Goal: Information Seeking & Learning: Learn about a topic

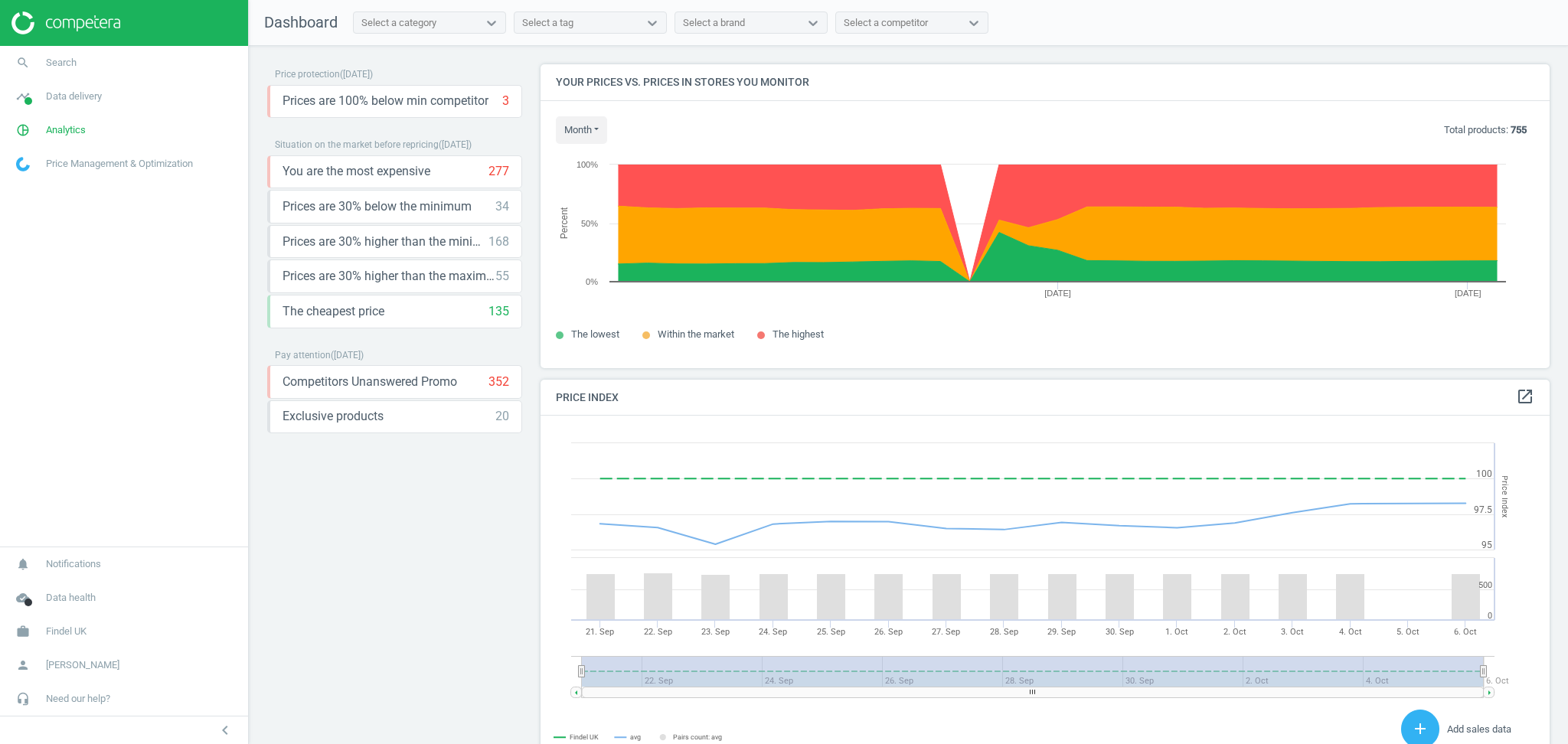
scroll to position [334, 1024]
click at [446, 641] on div "Price protection ( [DATE] ) Prices are 100% below min competitor 3 keyboard_arr…" at bounding box center [394, 399] width 255 height 669
click at [90, 631] on link "work Findel [GEOGRAPHIC_DATA]" at bounding box center [124, 632] width 248 height 34
click at [64, 92] on span "Data delivery" at bounding box center [74, 97] width 56 height 14
click at [54, 173] on link "Matches" at bounding box center [124, 175] width 248 height 23
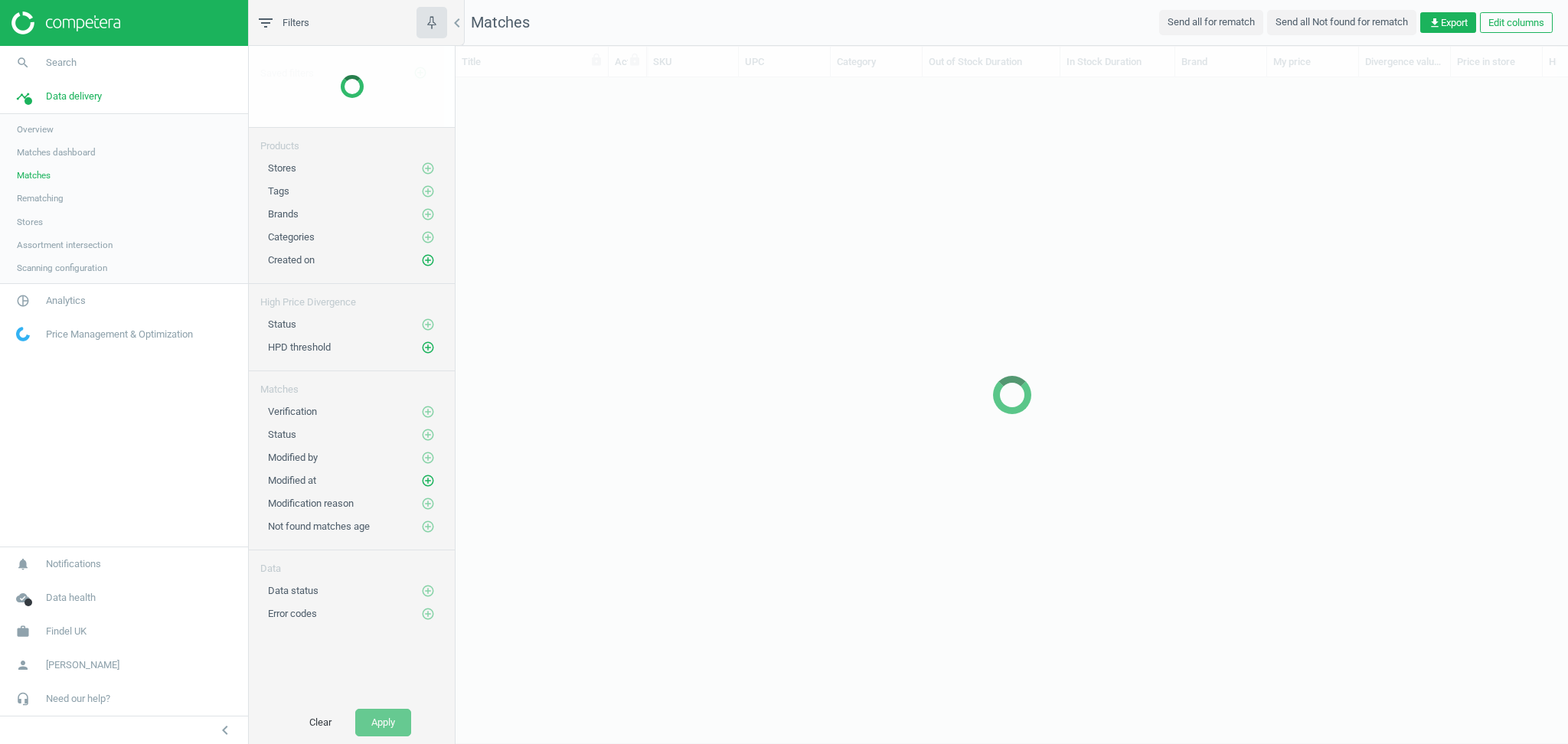
scroll to position [16, 16]
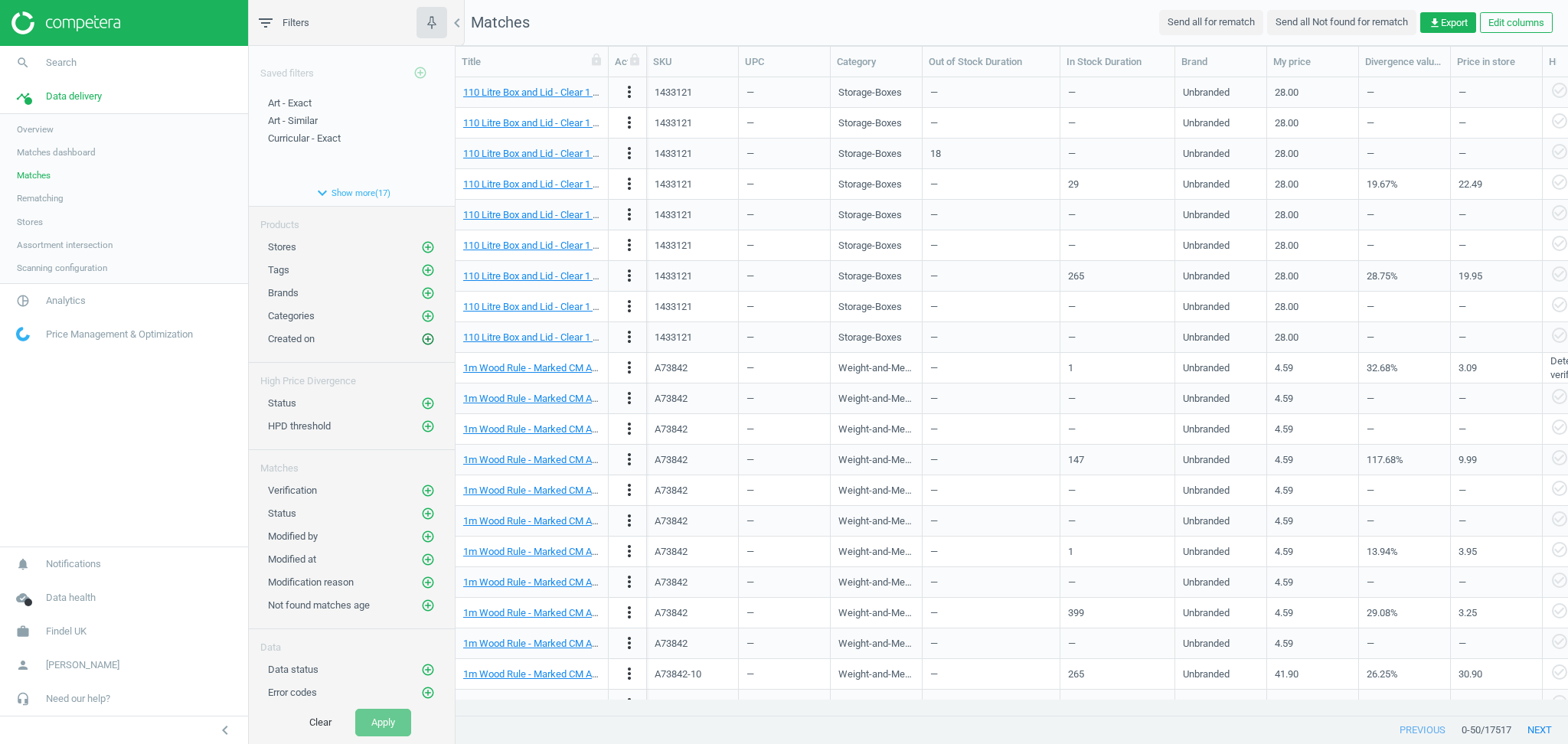
click at [425, 337] on icon "add_circle_outline" at bounding box center [428, 339] width 14 height 14
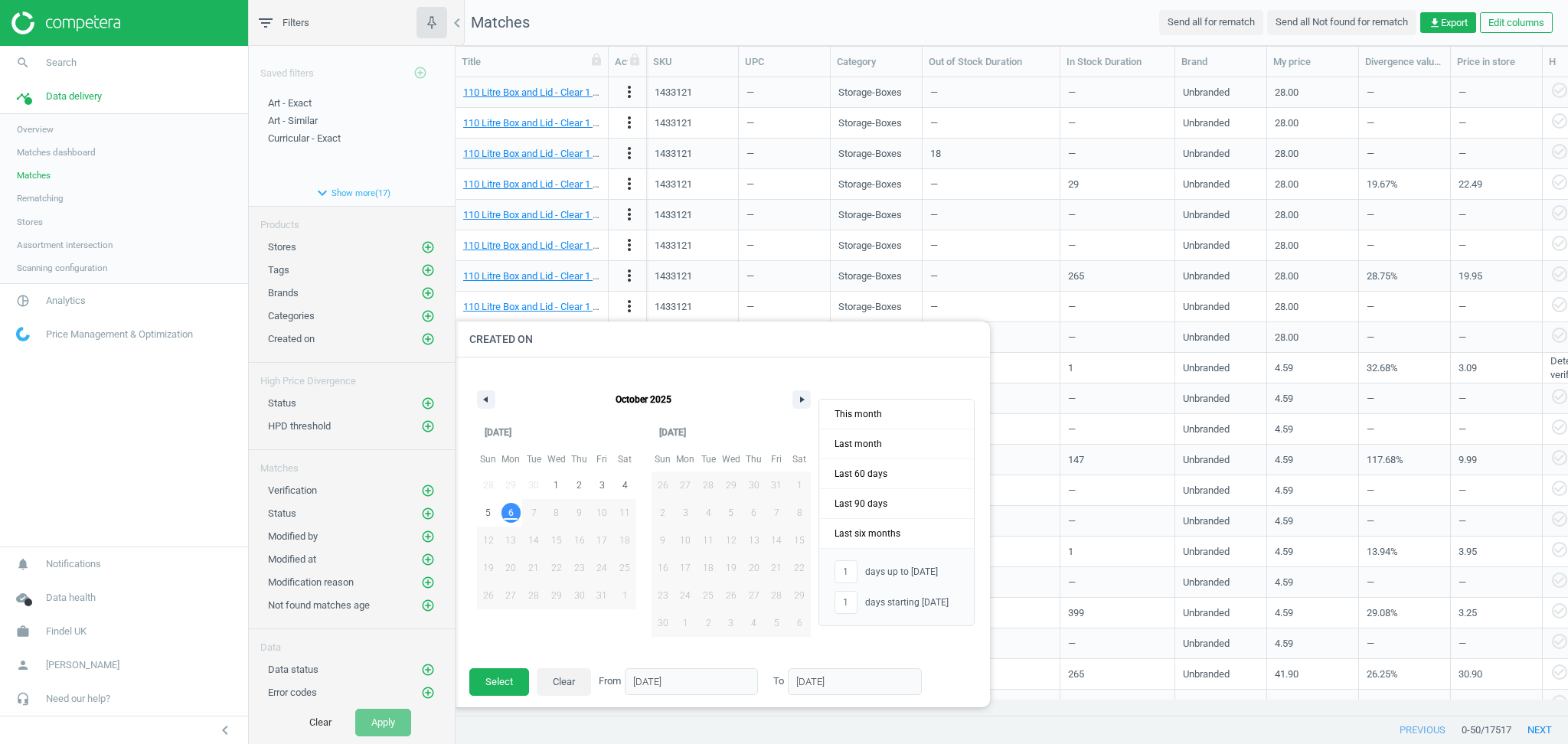
click at [202, 444] on nav "search Search timeline Data delivery Overview Matches dashboard Matches Rematch…" at bounding box center [124, 296] width 248 height 500
click at [422, 514] on icon "add_circle_outline" at bounding box center [428, 513] width 14 height 14
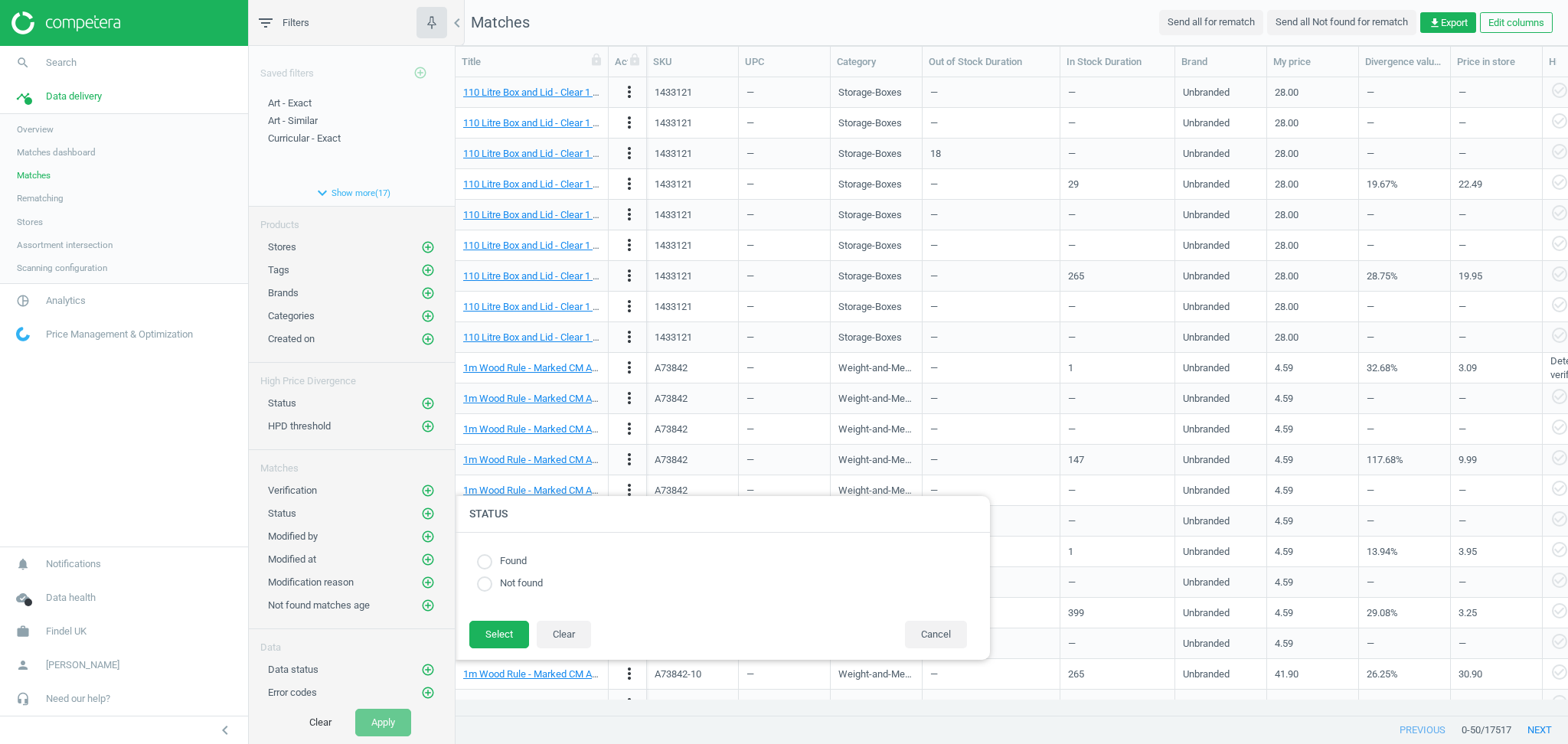
click at [484, 566] on input "radio" at bounding box center [485, 562] width 16 height 16
radio input "true"
click at [509, 634] on button "Select" at bounding box center [499, 635] width 60 height 28
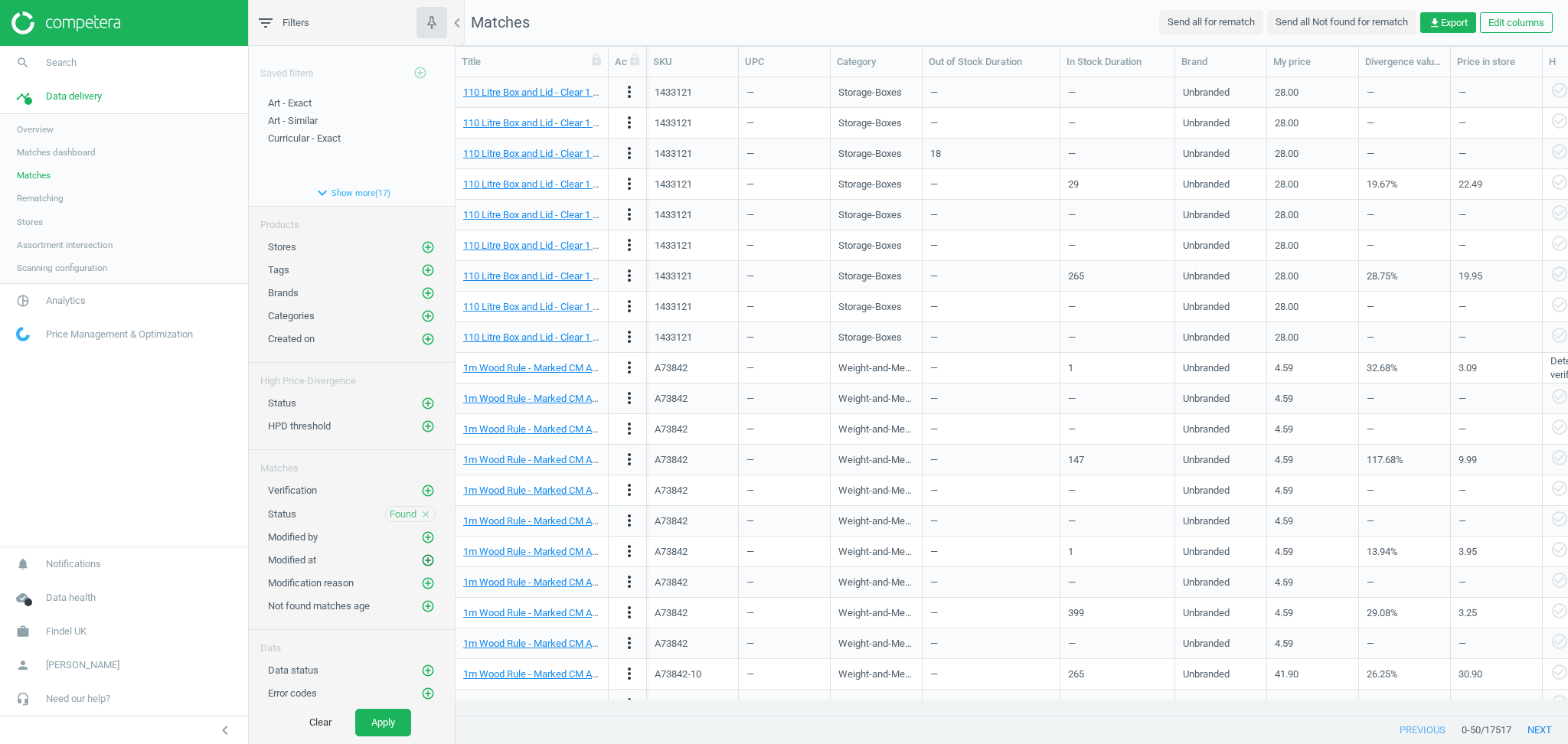
click at [426, 565] on icon "add_circle_outline" at bounding box center [428, 560] width 14 height 14
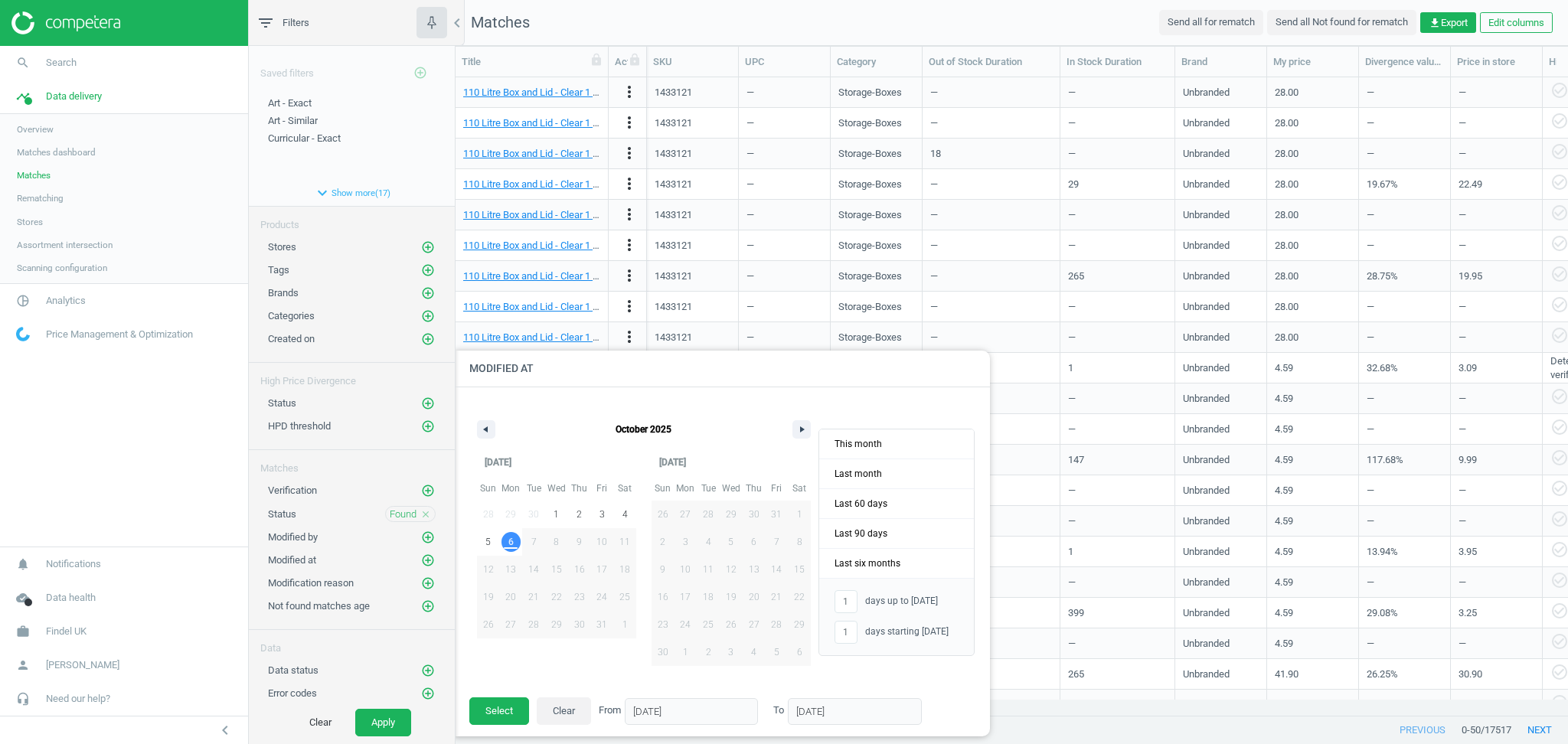
click at [515, 543] on span "6" at bounding box center [512, 541] width 23 height 20
click at [510, 706] on button "Select" at bounding box center [499, 712] width 60 height 28
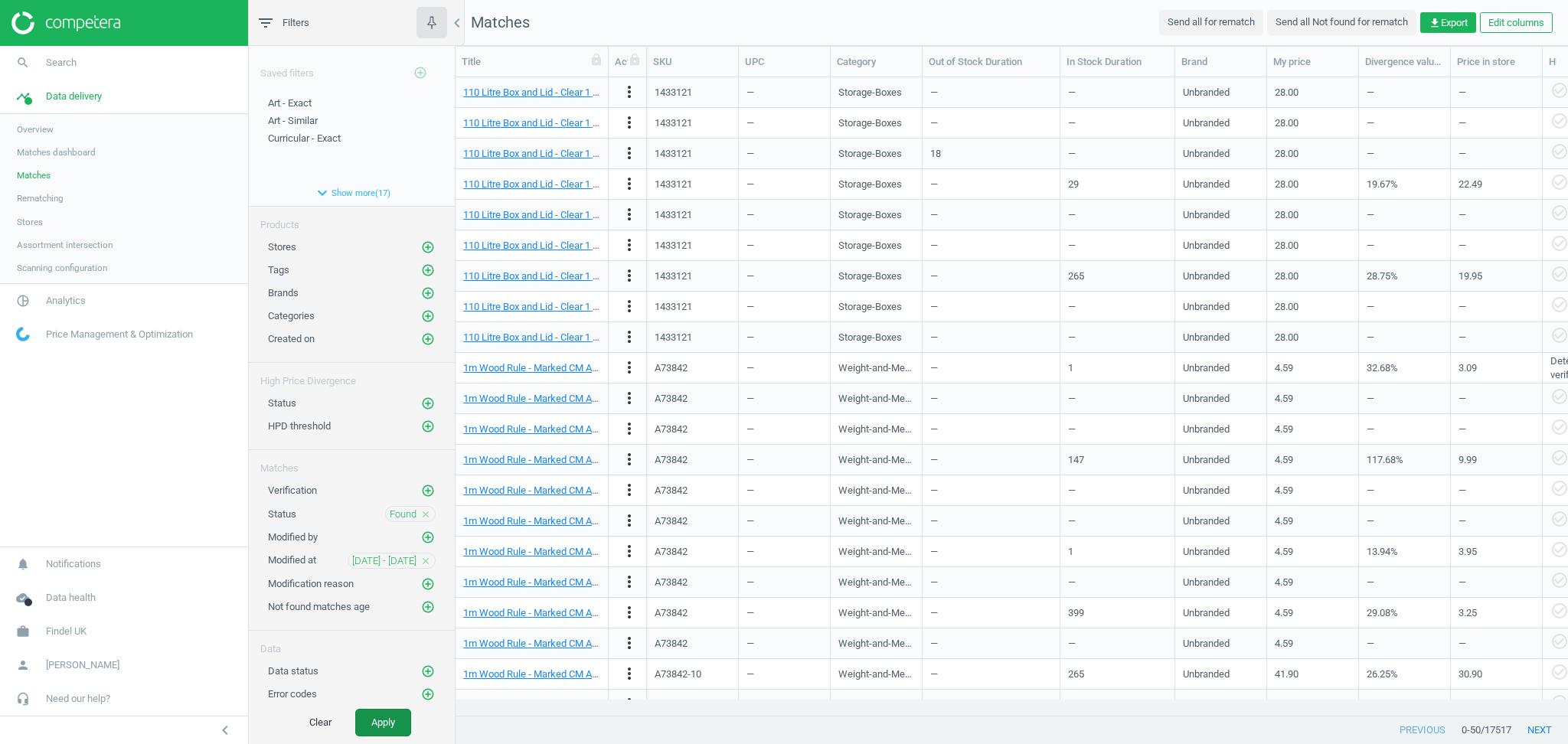
click at [384, 727] on button "Apply" at bounding box center [383, 723] width 56 height 28
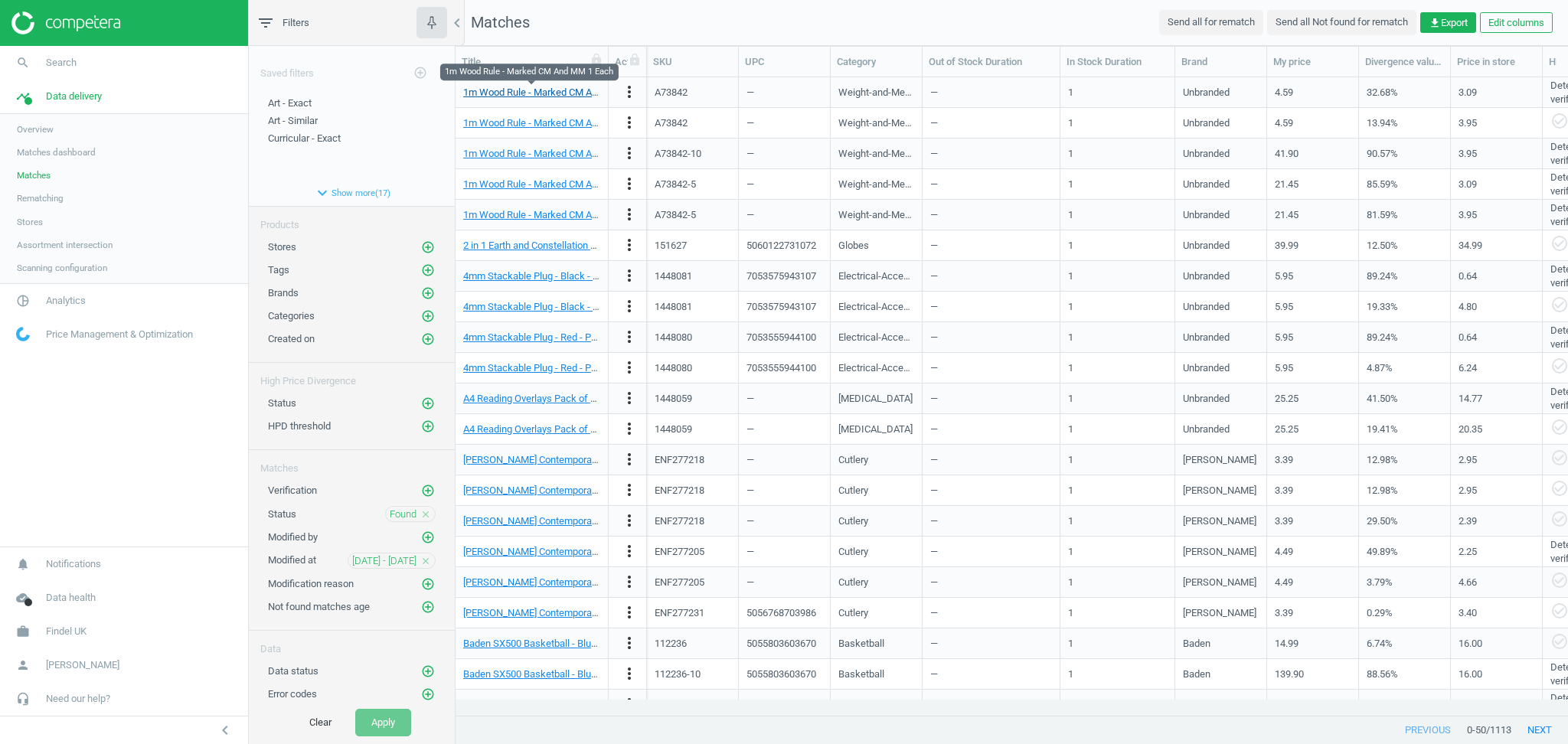
click at [523, 93] on link "1m Wood Rule - Marked CM And MM 1 Each" at bounding box center [558, 91] width 190 height 11
click at [421, 671] on icon "add_circle_outline" at bounding box center [428, 671] width 14 height 14
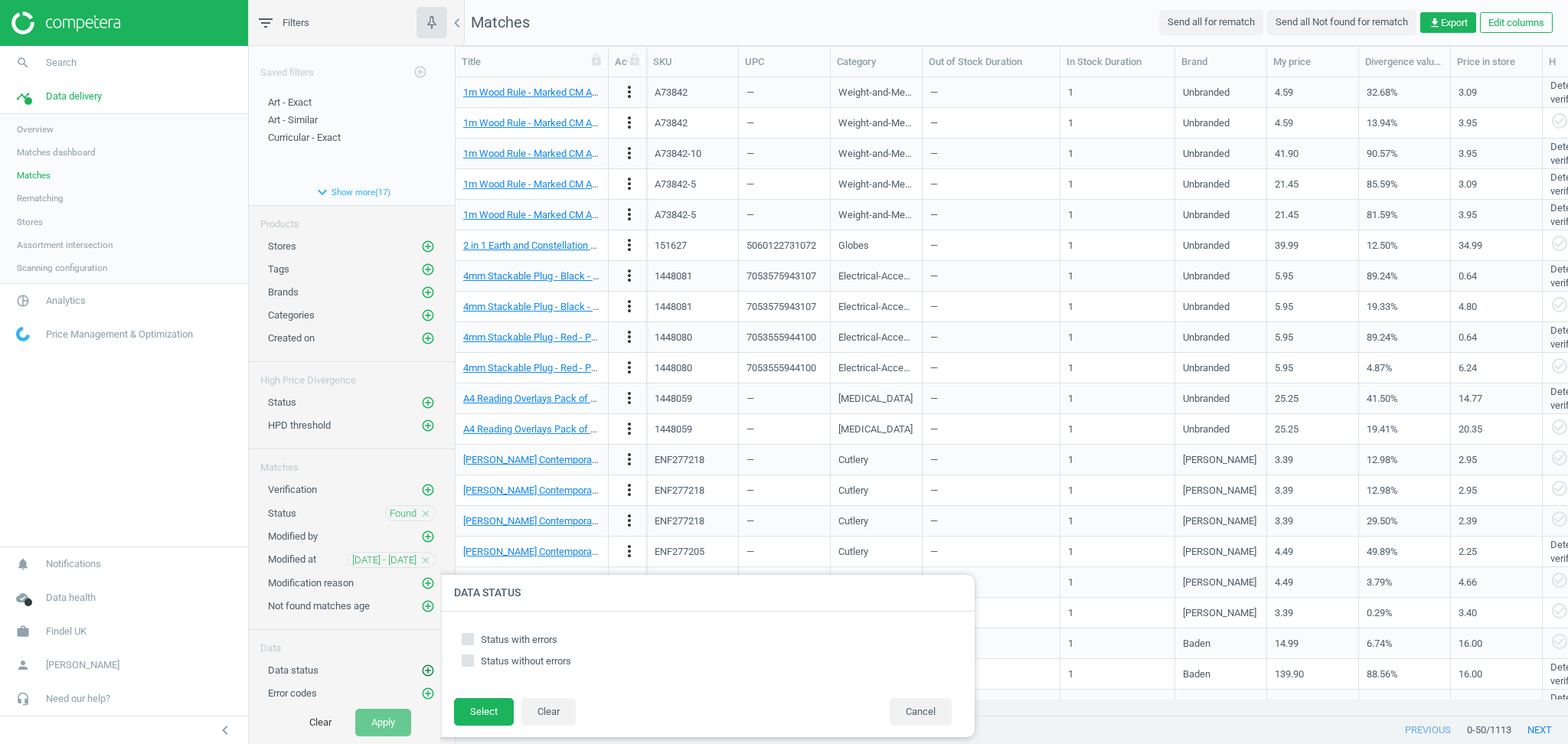
click at [421, 673] on icon "add_circle_outline" at bounding box center [428, 671] width 14 height 14
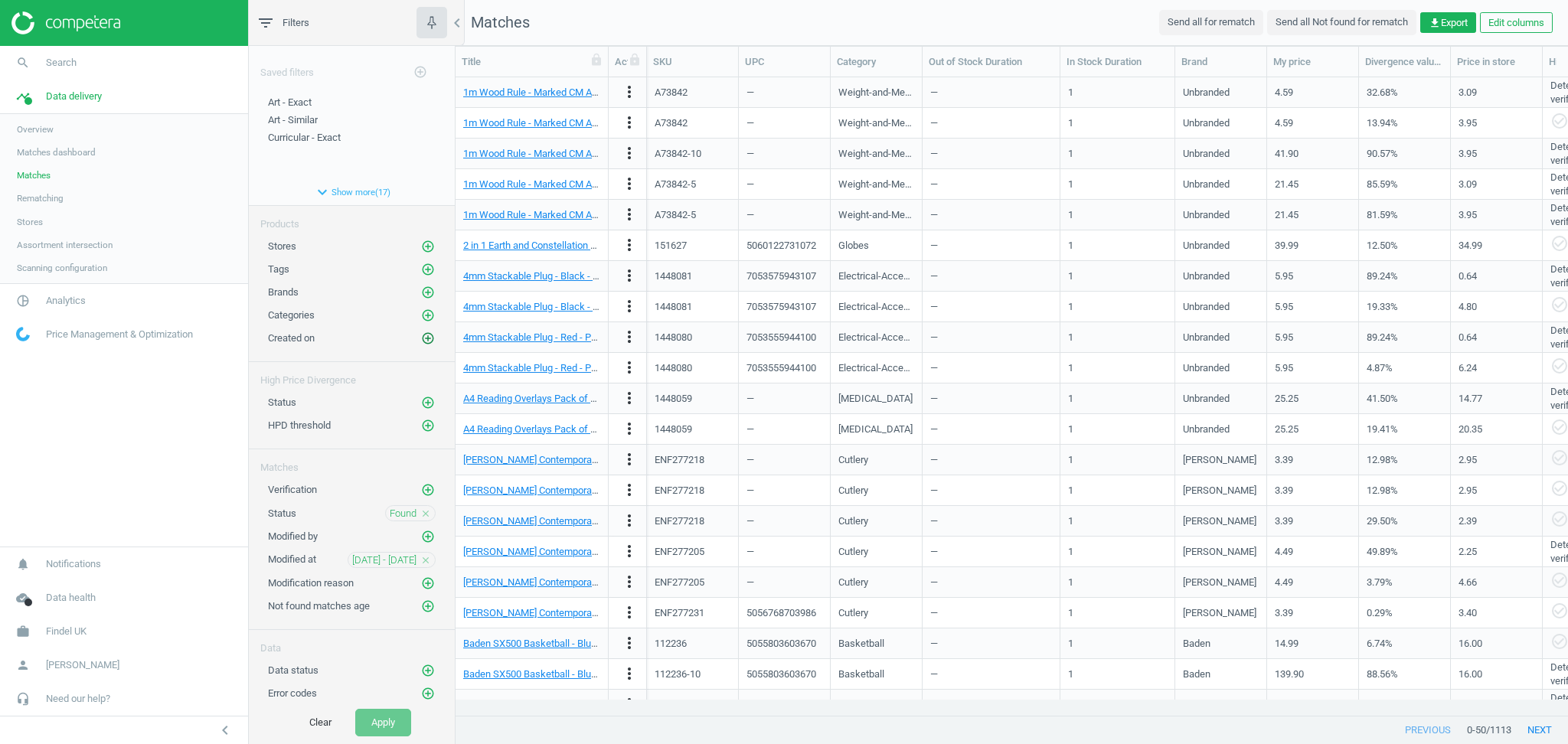
click at [421, 341] on icon "add_circle_outline" at bounding box center [428, 338] width 14 height 14
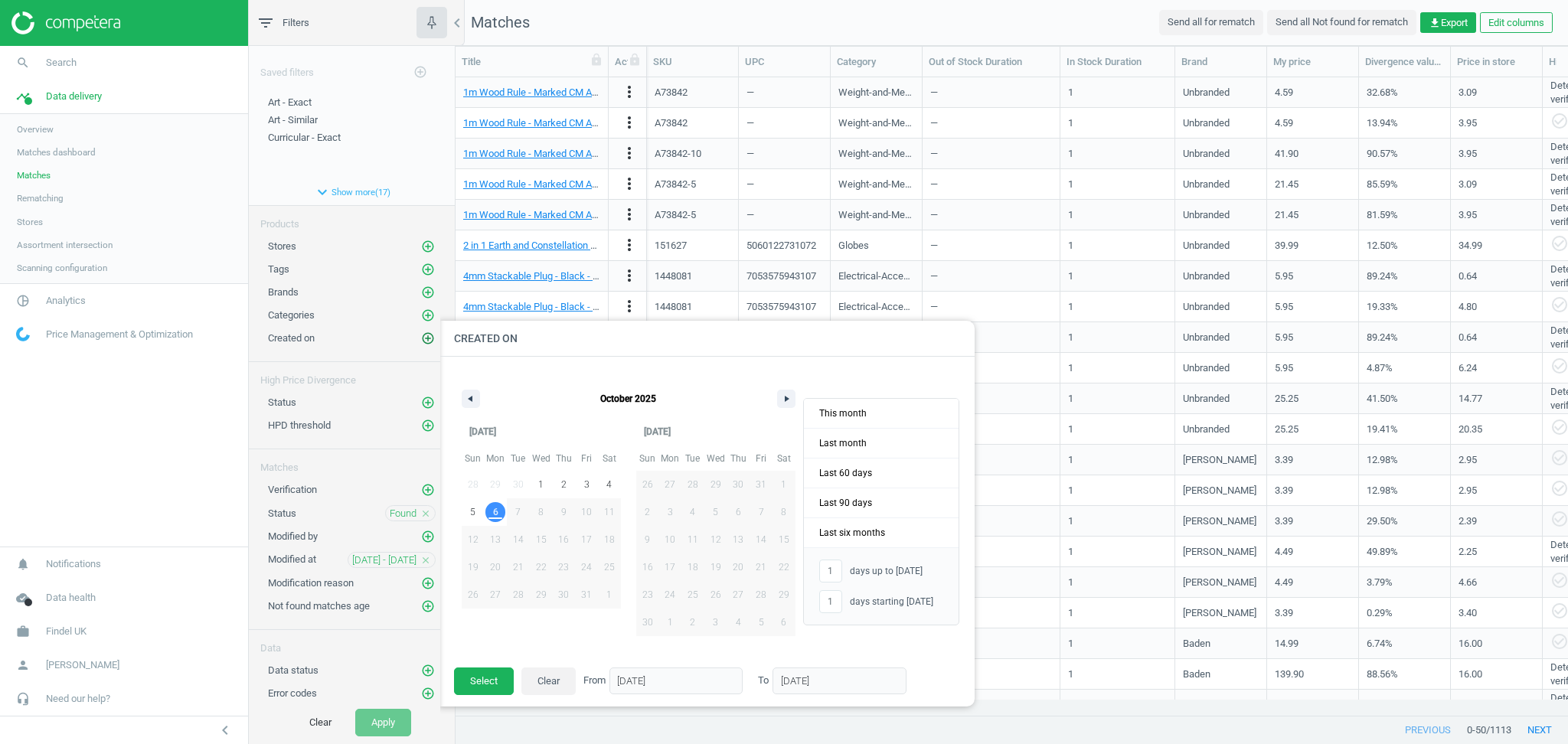
click at [421, 341] on icon "add_circle_outline" at bounding box center [428, 338] width 14 height 14
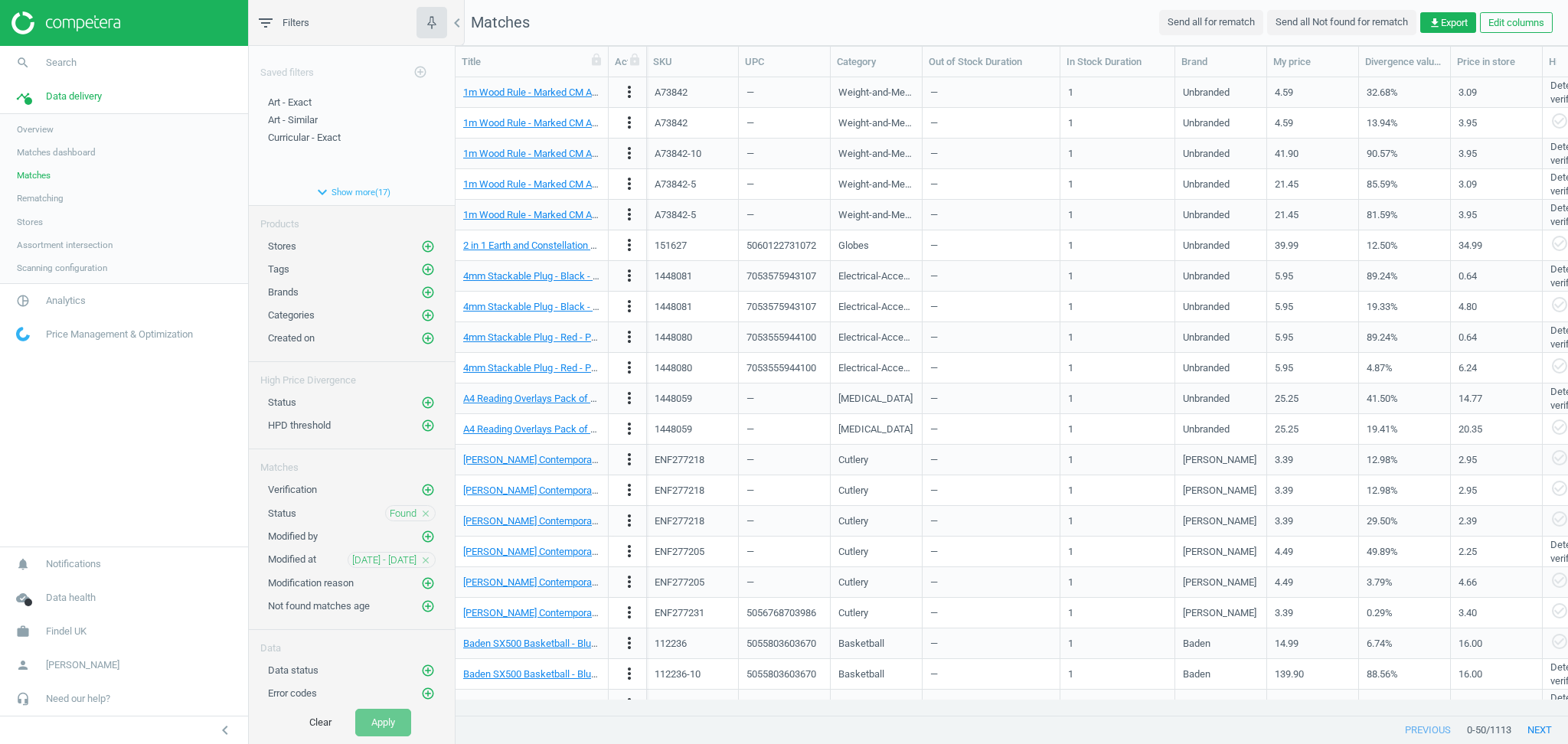
click at [92, 498] on nav "search Search timeline Data delivery Overview Matches dashboard Matches Rematch…" at bounding box center [124, 296] width 248 height 500
click at [421, 315] on icon "add_circle_outline" at bounding box center [428, 316] width 14 height 14
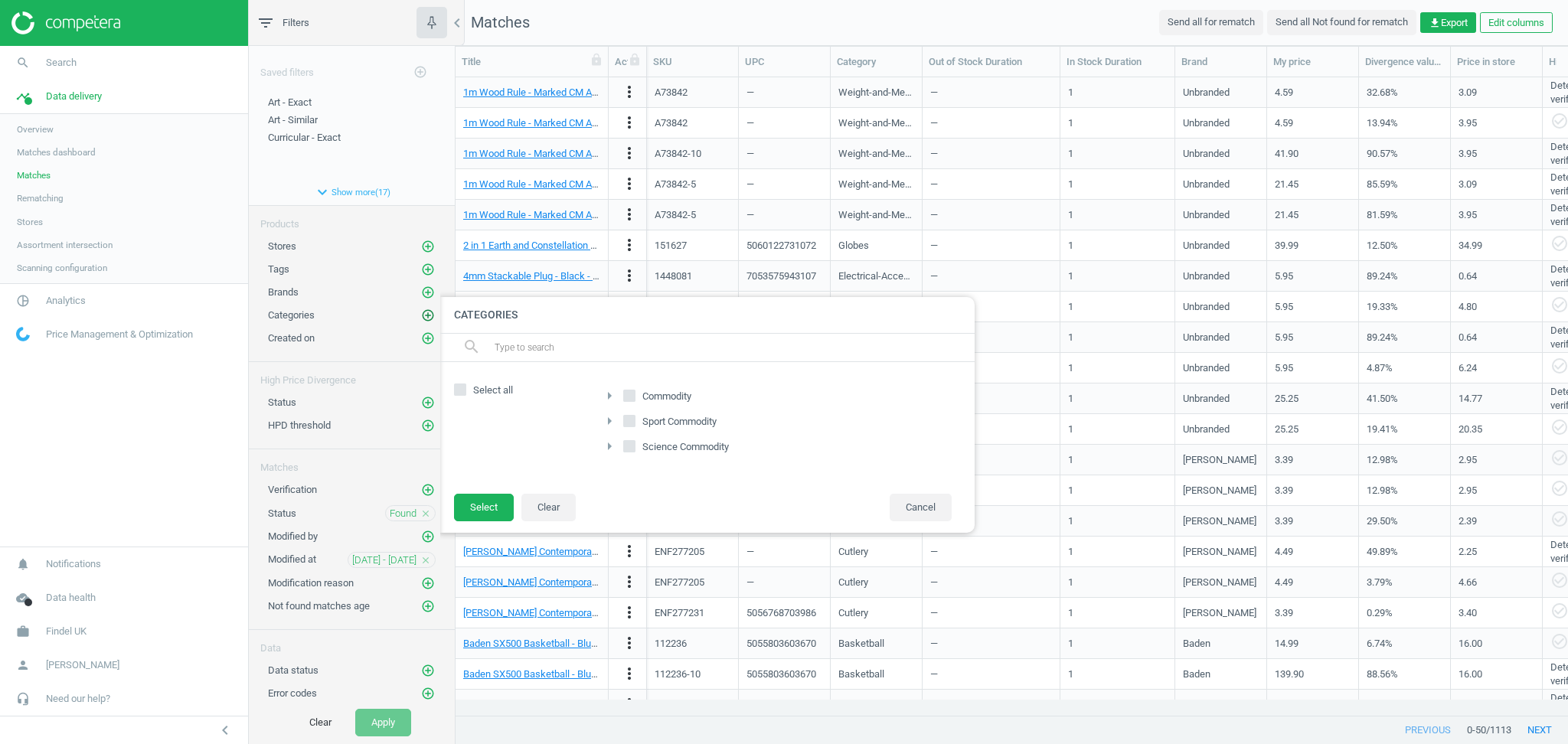
click at [421, 315] on icon "add_circle_outline" at bounding box center [428, 316] width 14 height 14
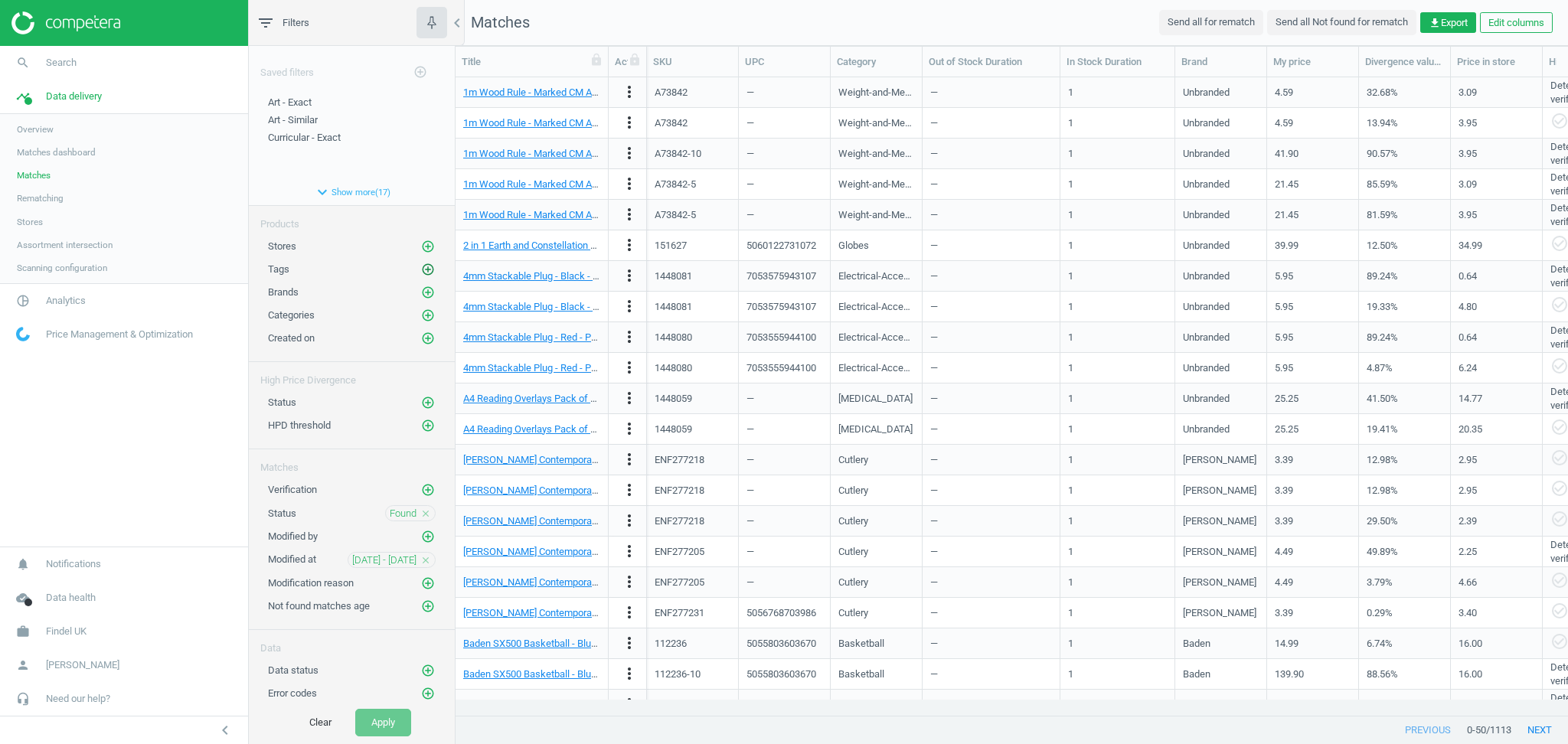
click at [421, 271] on icon "add_circle_outline" at bounding box center [428, 270] width 14 height 14
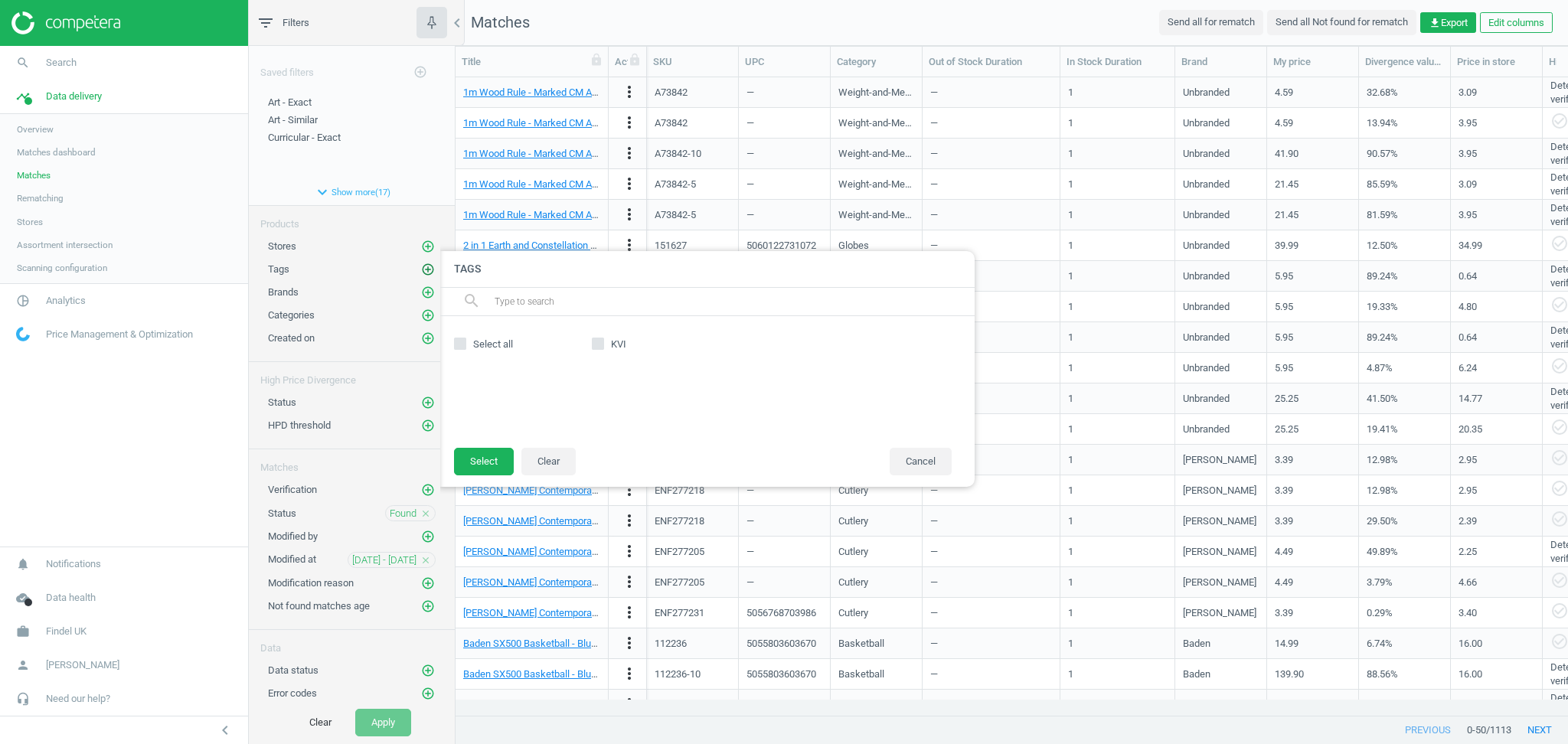
click at [421, 271] on icon "add_circle_outline" at bounding box center [428, 270] width 14 height 14
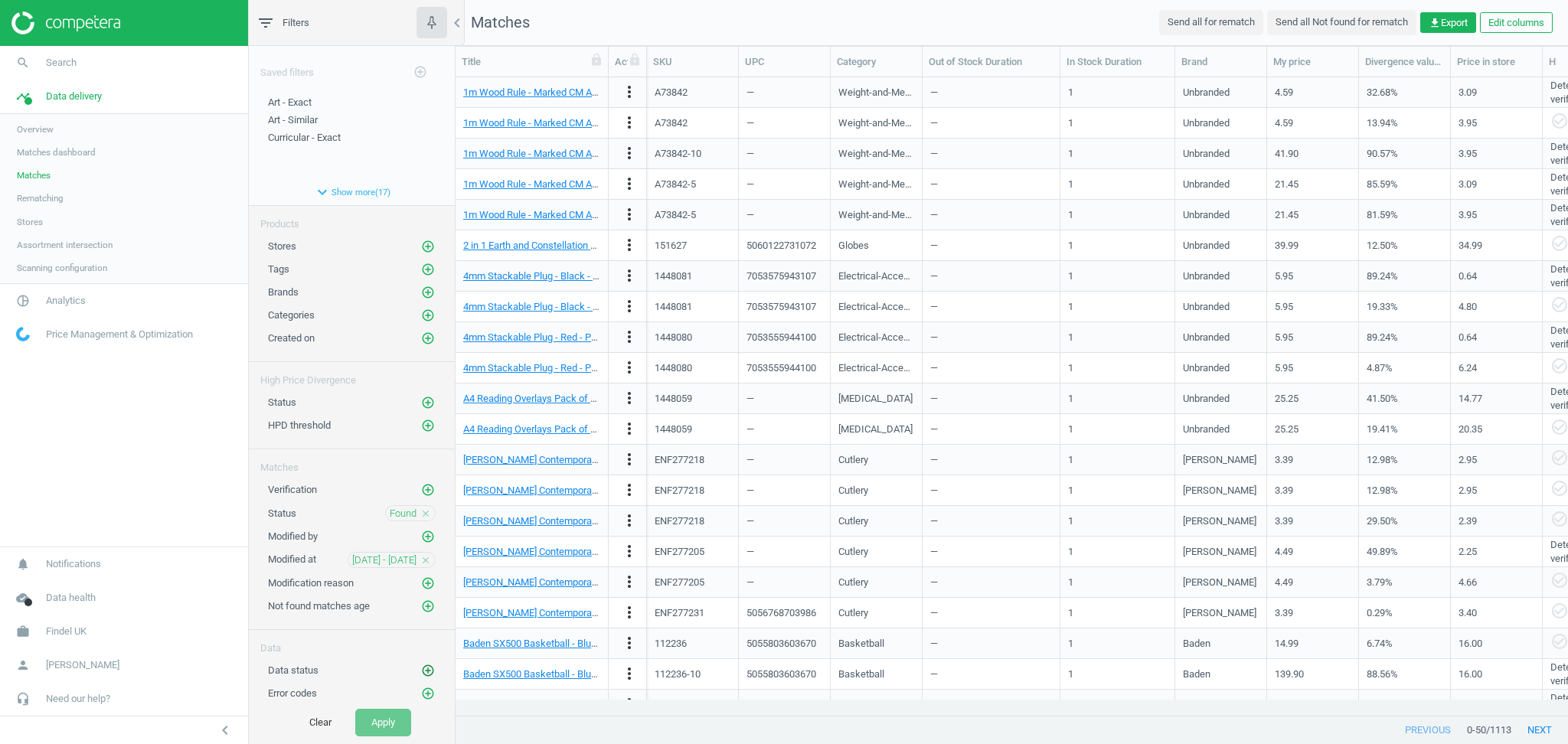
click at [421, 672] on icon "add_circle_outline" at bounding box center [428, 671] width 14 height 14
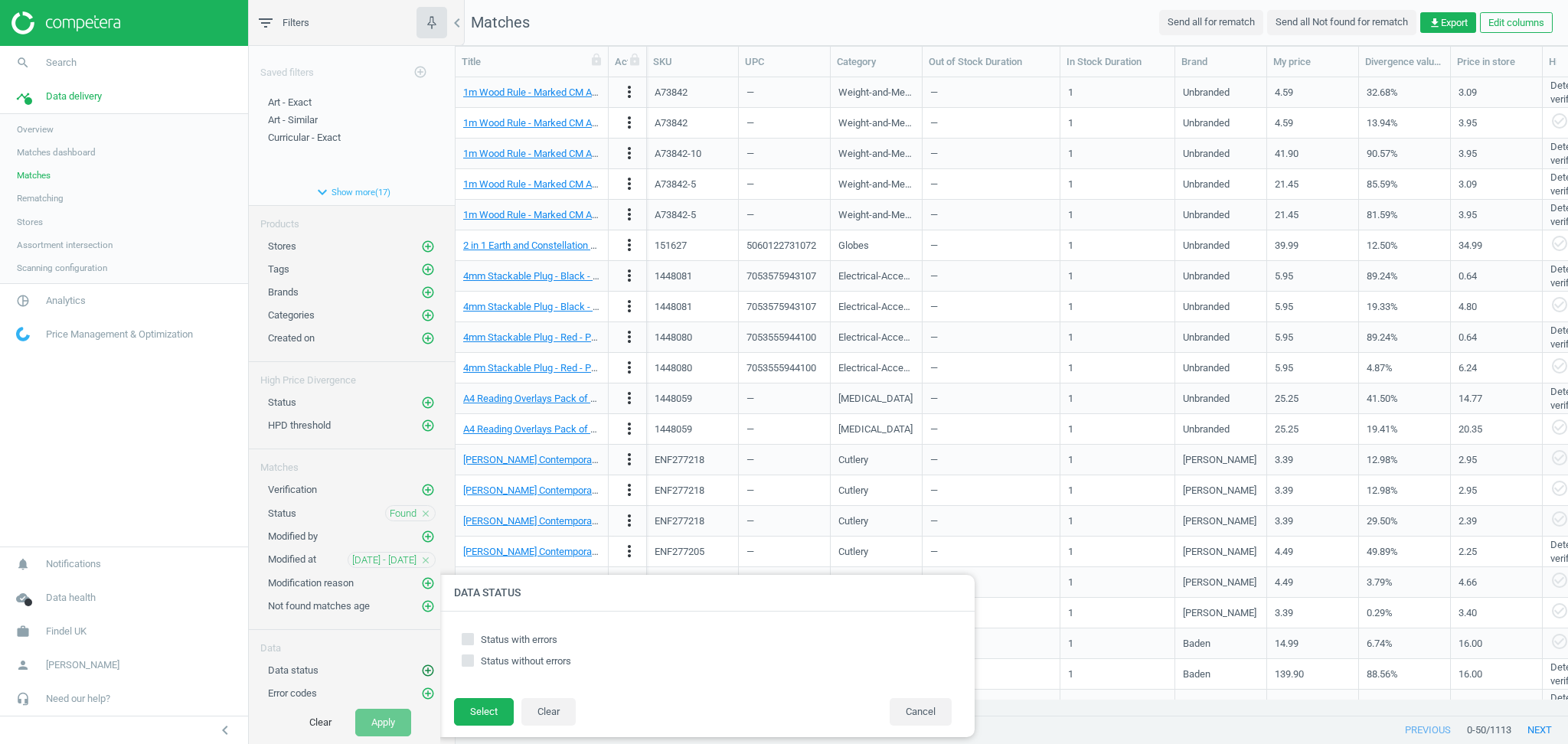
click at [421, 672] on icon "add_circle_outline" at bounding box center [428, 671] width 14 height 14
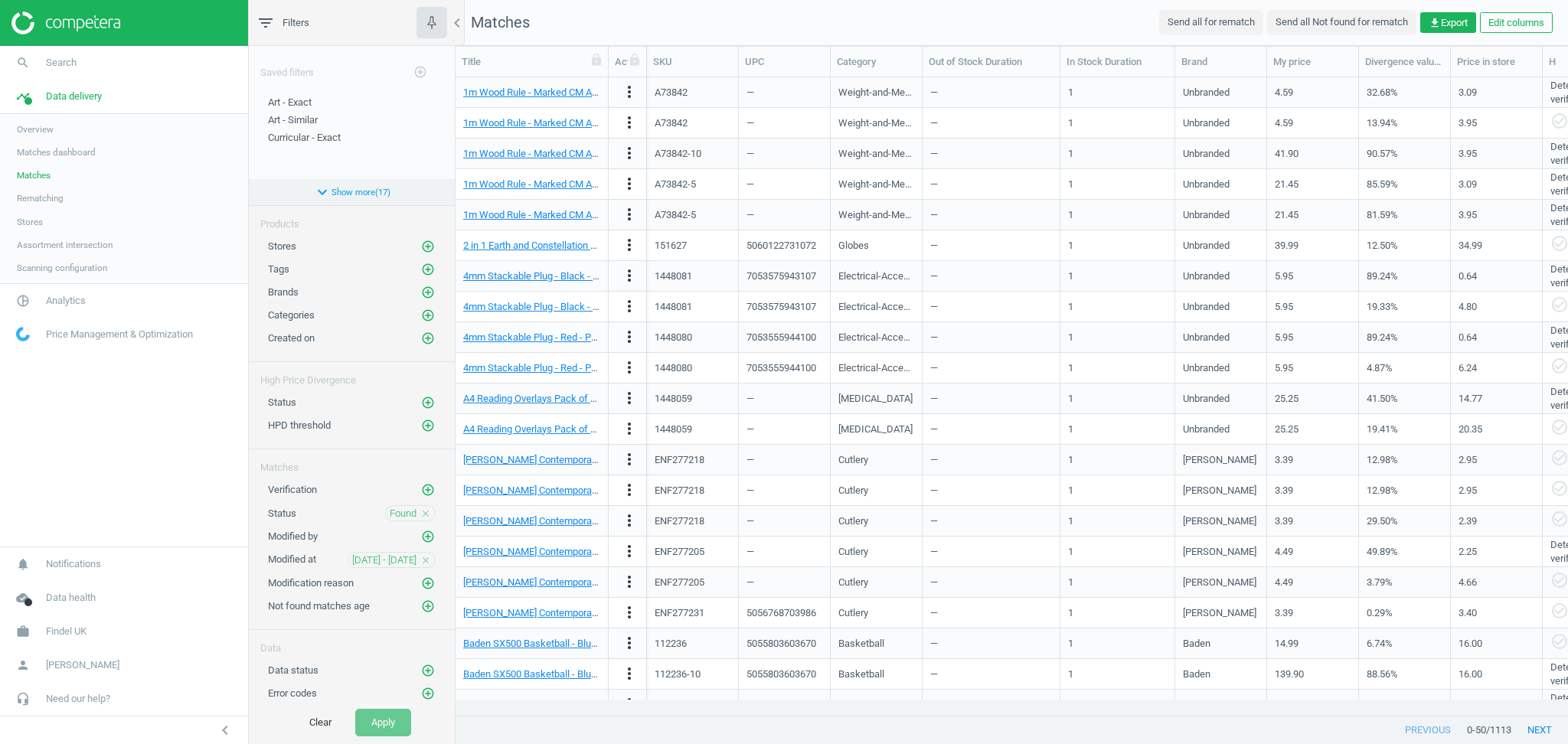
click at [360, 194] on button "expand_more Show more ( 17 )" at bounding box center [352, 192] width 206 height 26
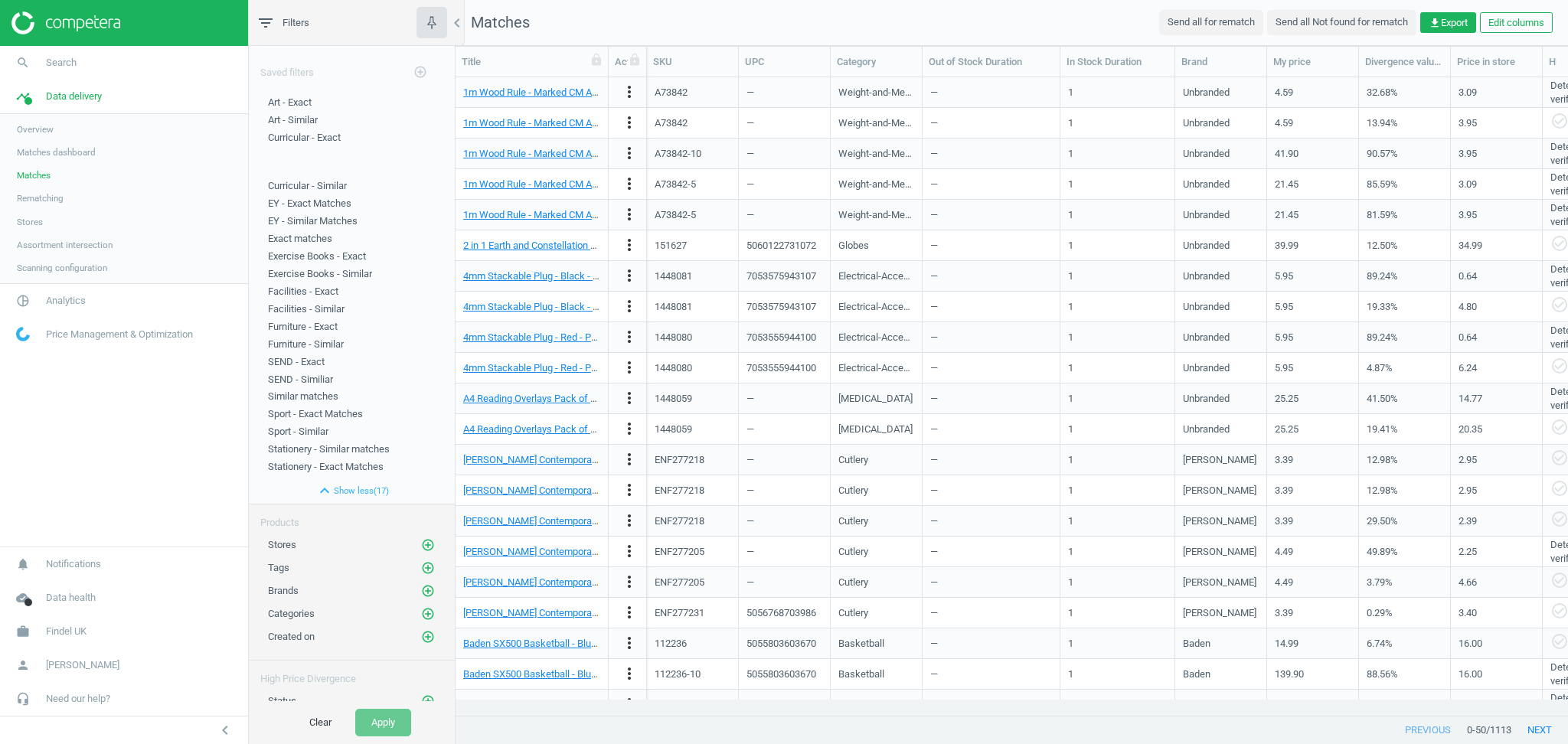
click at [154, 487] on nav "search Search timeline Data delivery Overview Matches dashboard Matches Rematch…" at bounding box center [124, 296] width 248 height 500
click at [142, 468] on nav "search Search timeline Data delivery Overview Matches dashboard Matches Rematch…" at bounding box center [124, 296] width 248 height 500
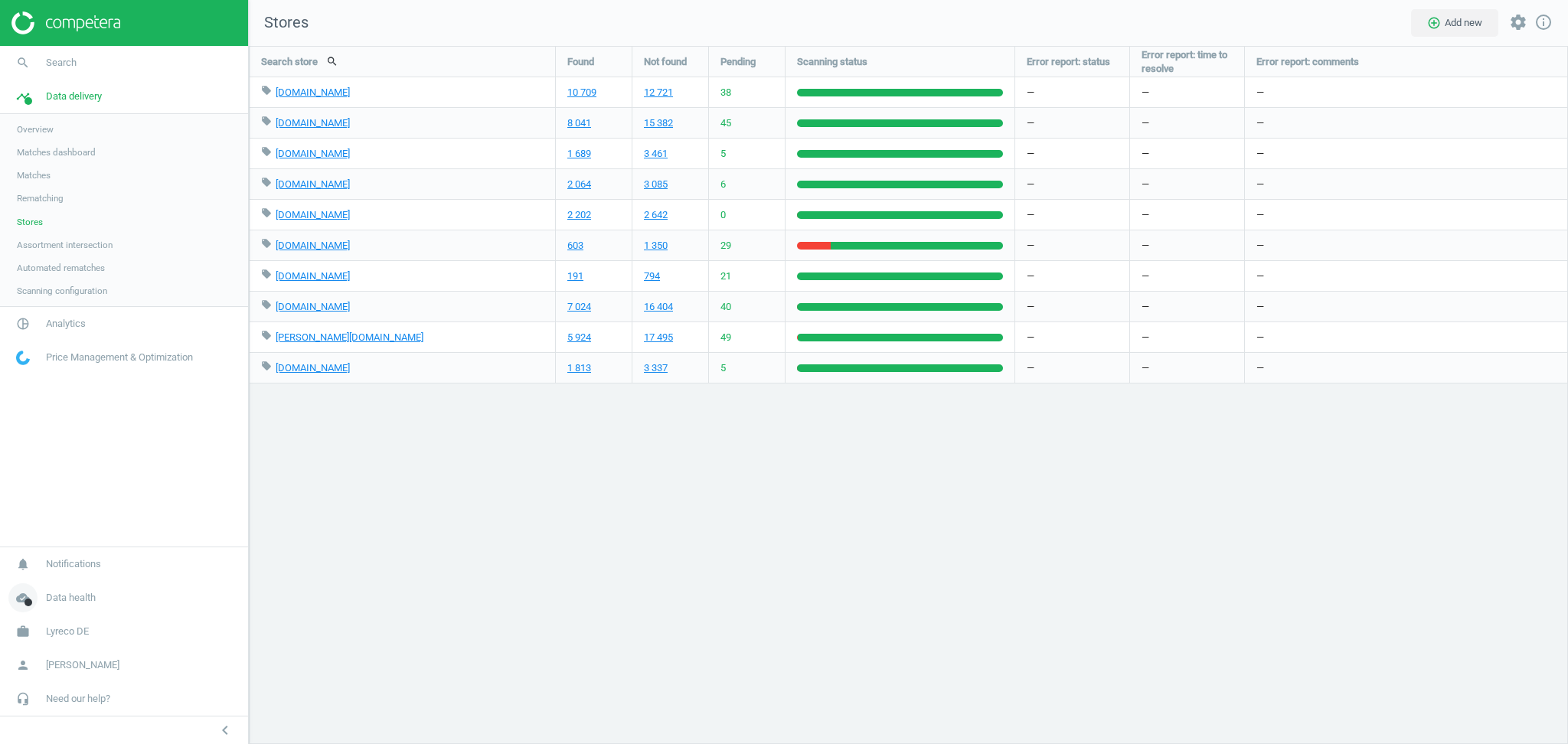
scroll to position [730, 1350]
click at [89, 628] on link "work Lyreco DE" at bounding box center [124, 632] width 248 height 34
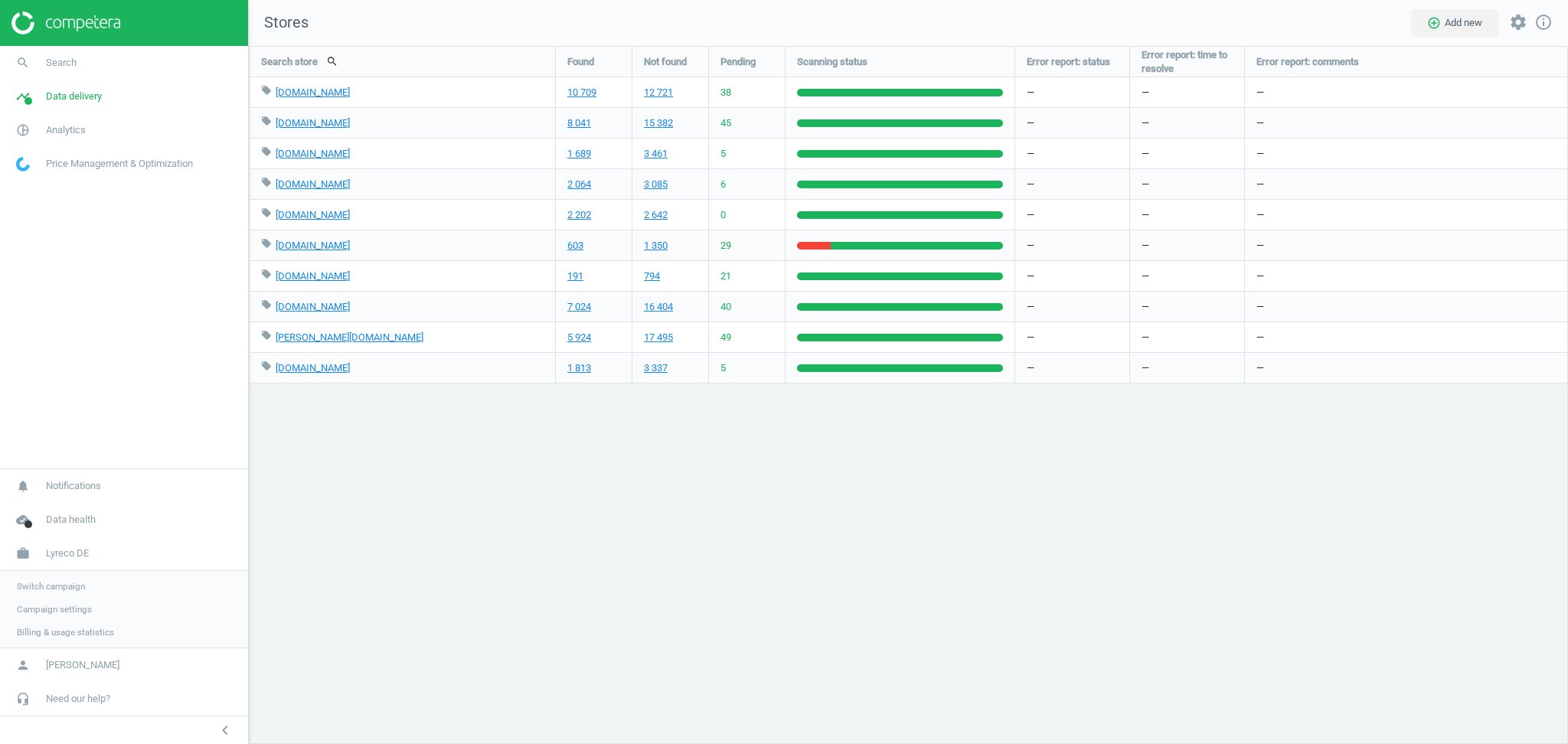
click at [73, 589] on span "Switch campaign" at bounding box center [50, 586] width 68 height 12
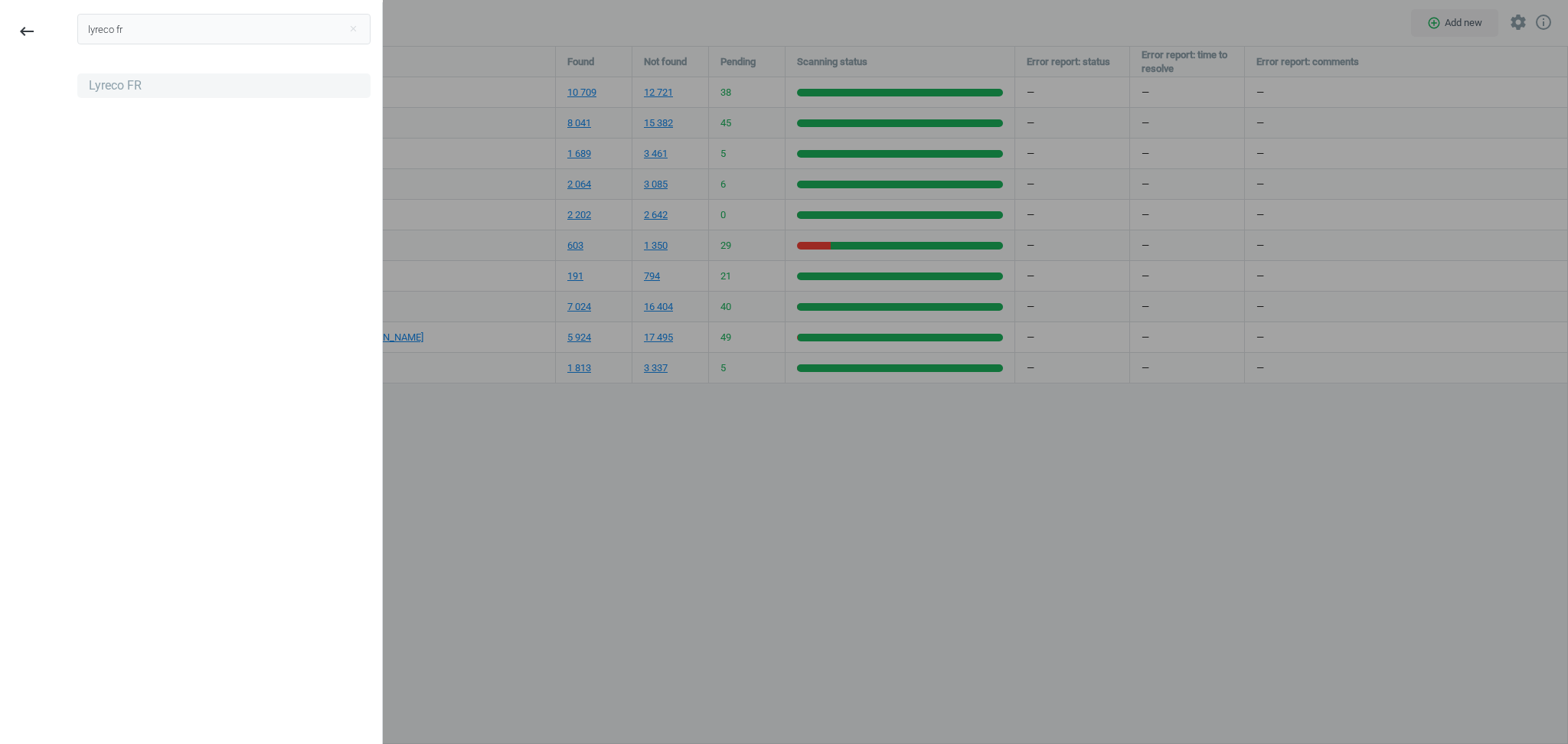
type input "lyreco fr"
click at [126, 84] on div "Lyreco FR" at bounding box center [115, 85] width 53 height 17
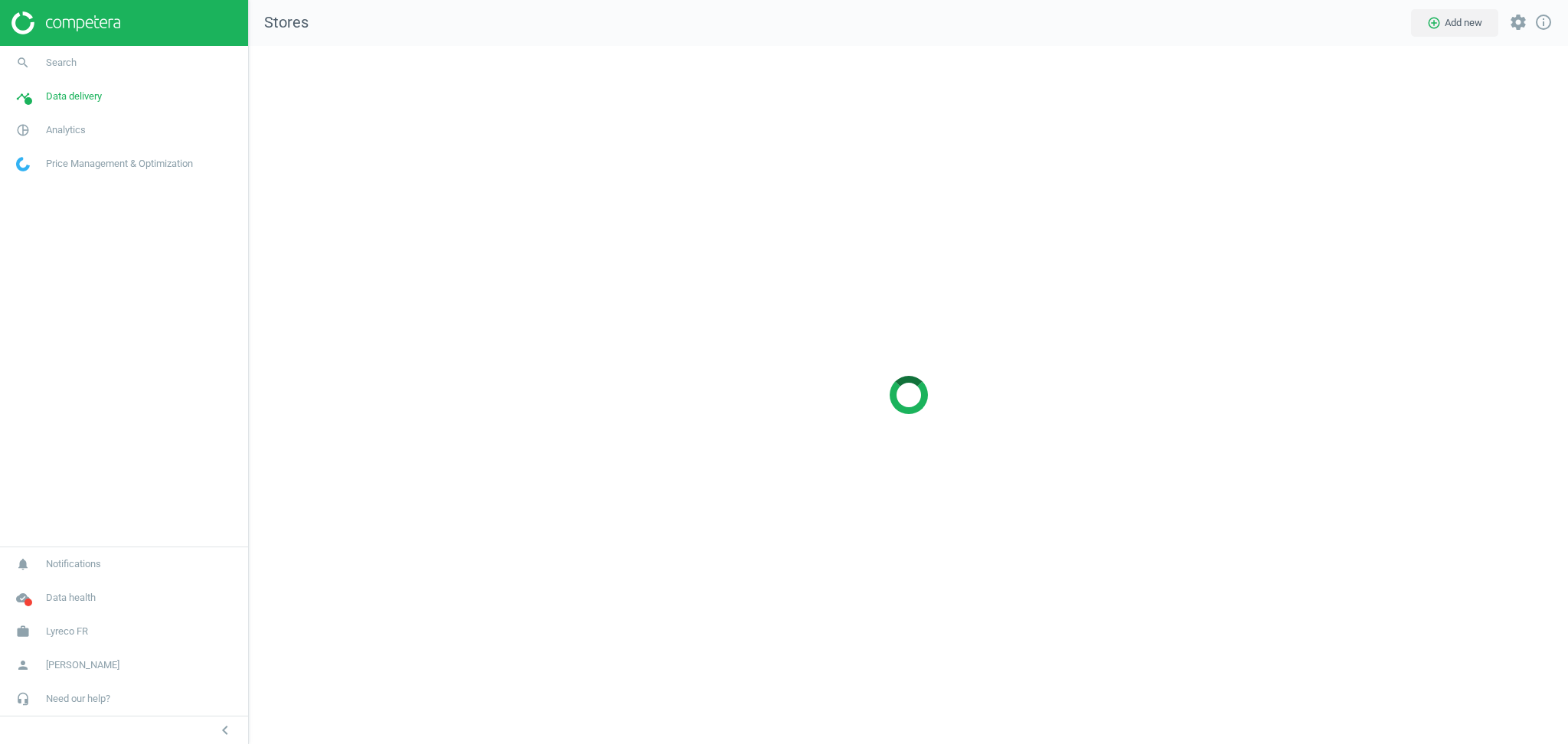
scroll to position [730, 1350]
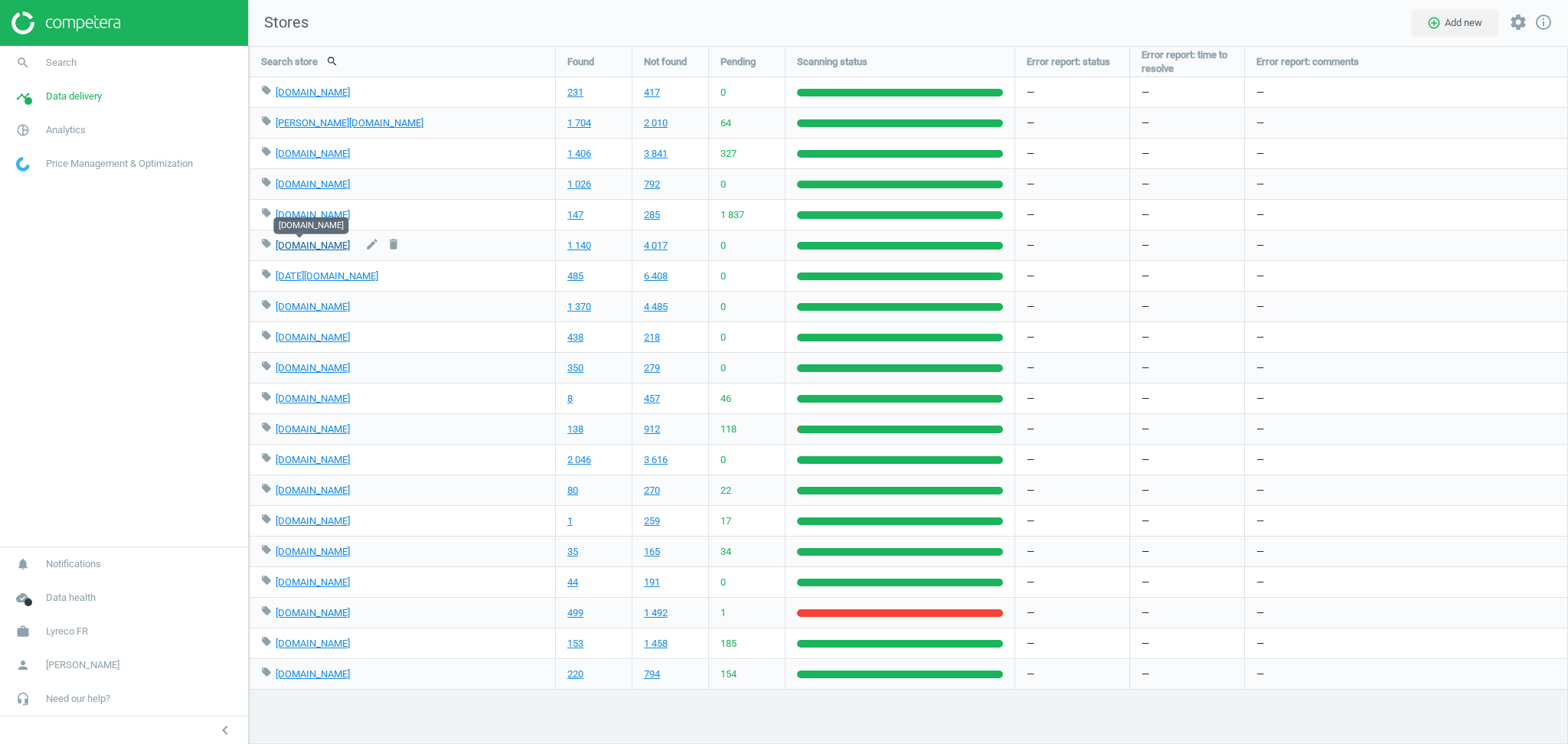
click at [312, 245] on link "manutan.fr" at bounding box center [312, 245] width 74 height 11
click at [76, 135] on span "Analytics" at bounding box center [66, 131] width 40 height 14
click at [72, 181] on link "Products" at bounding box center [124, 186] width 248 height 23
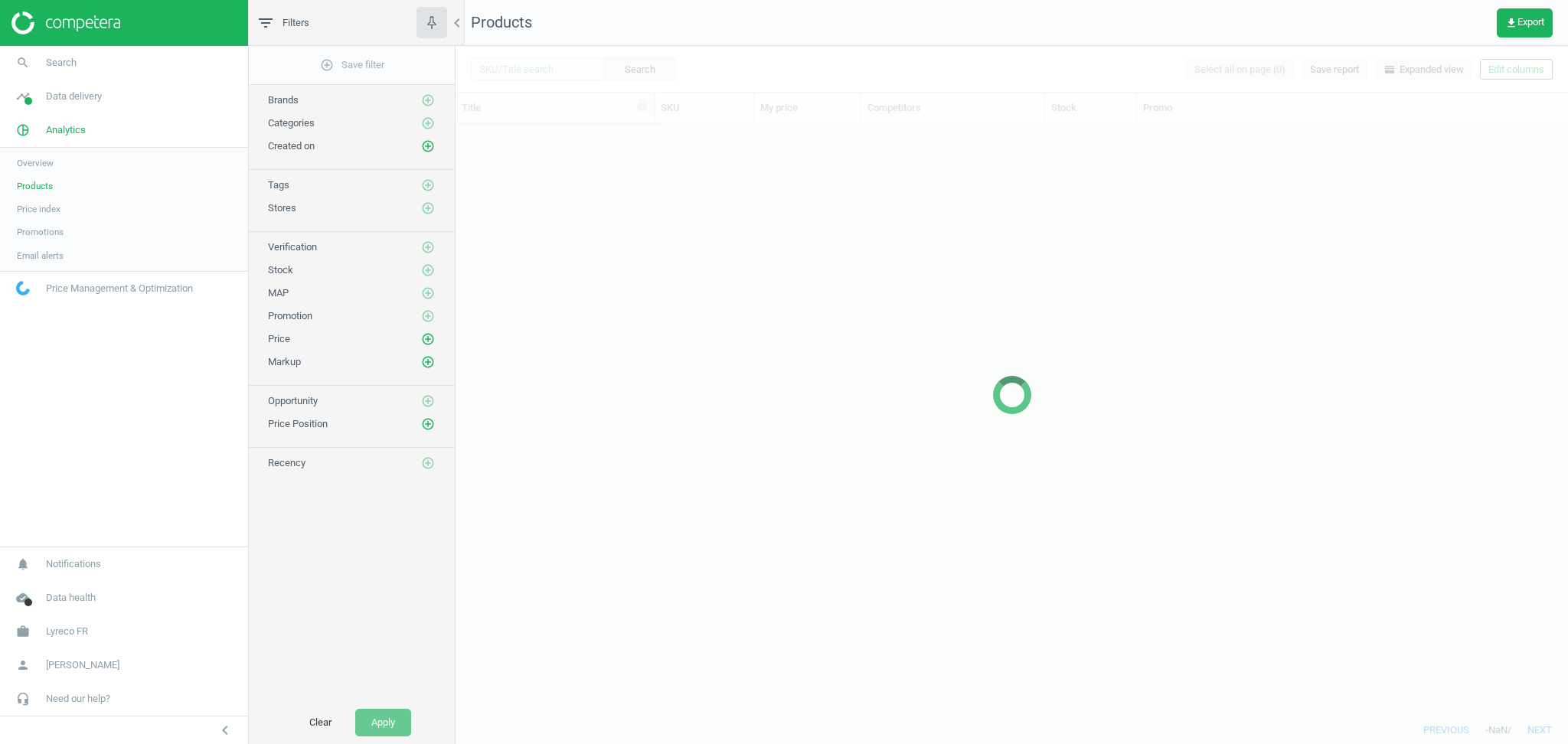
scroll to position [577, 1096]
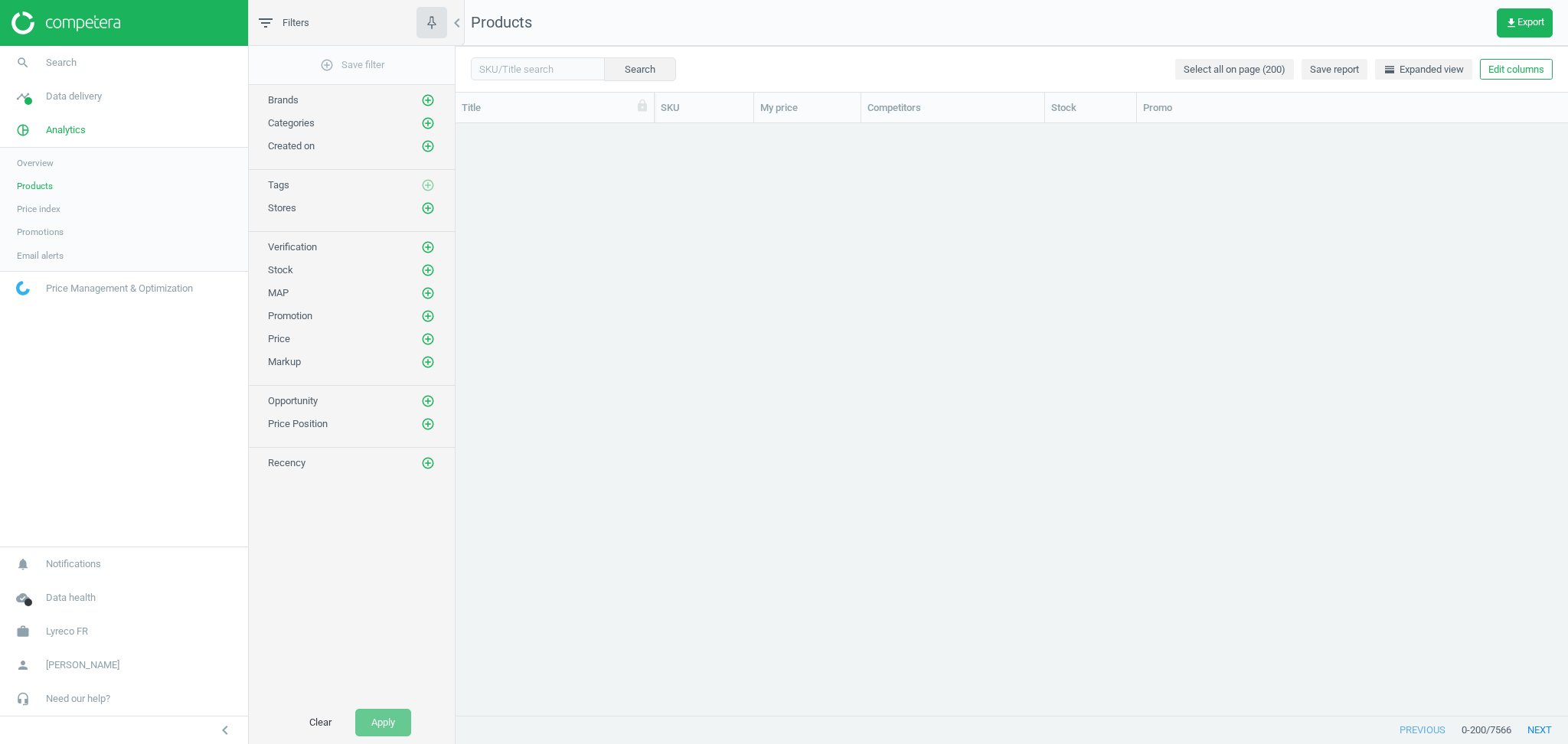
click at [66, 184] on link "Products" at bounding box center [124, 186] width 248 height 23
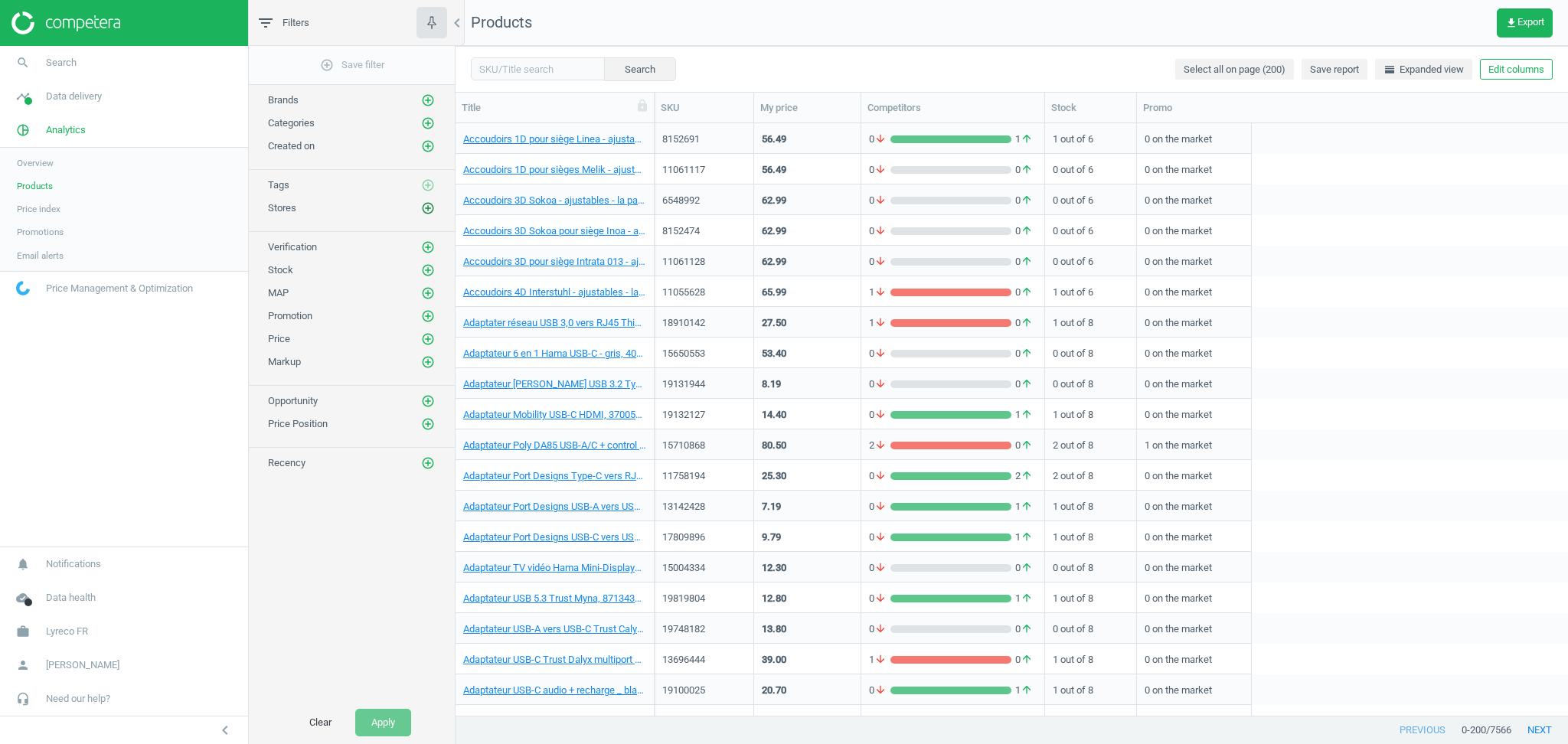
click at [422, 212] on icon "add_circle_outline" at bounding box center [428, 208] width 14 height 14
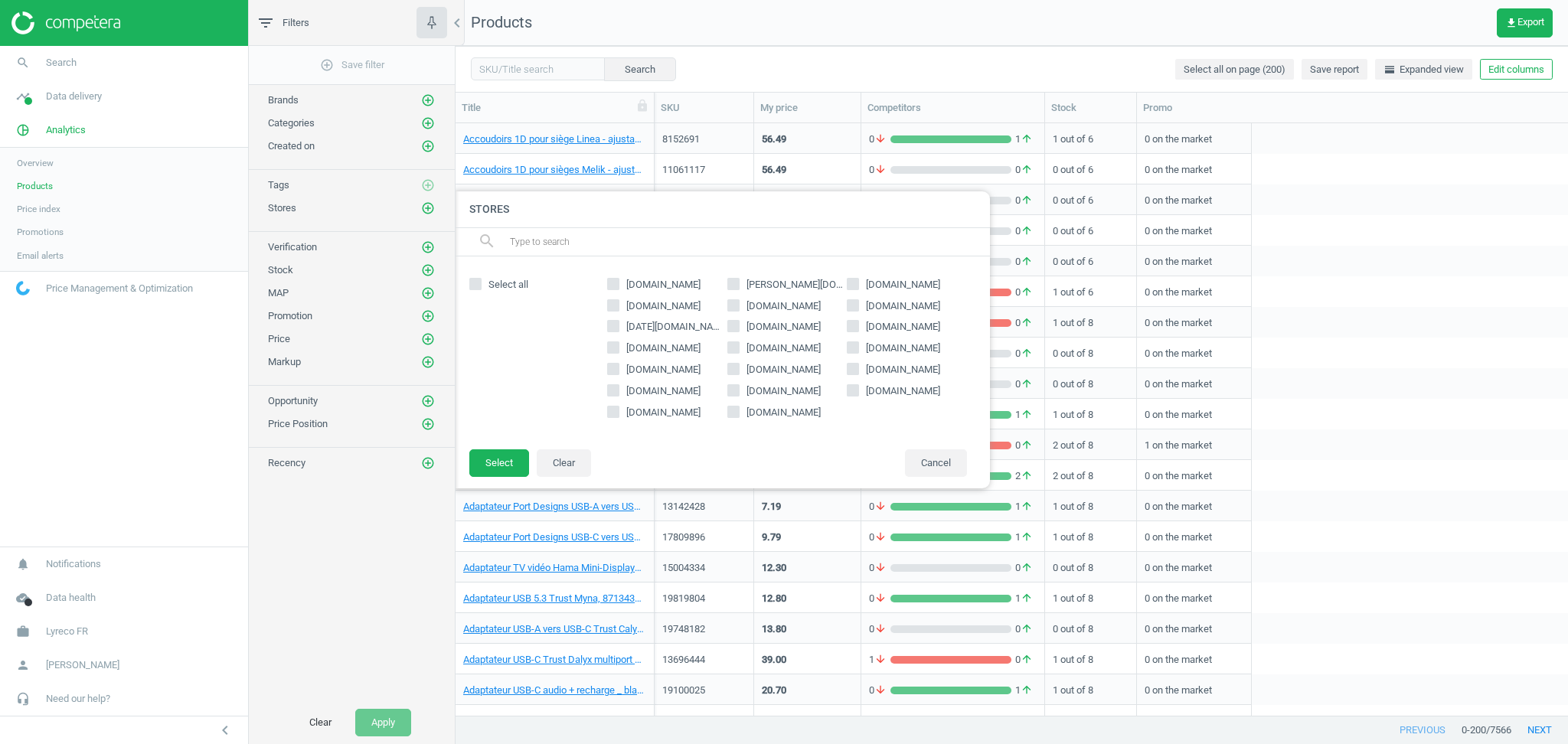
click at [852, 305] on input "manutan.fr" at bounding box center [853, 305] width 10 height 10
checkbox input "true"
click at [500, 457] on button "Select" at bounding box center [499, 463] width 60 height 28
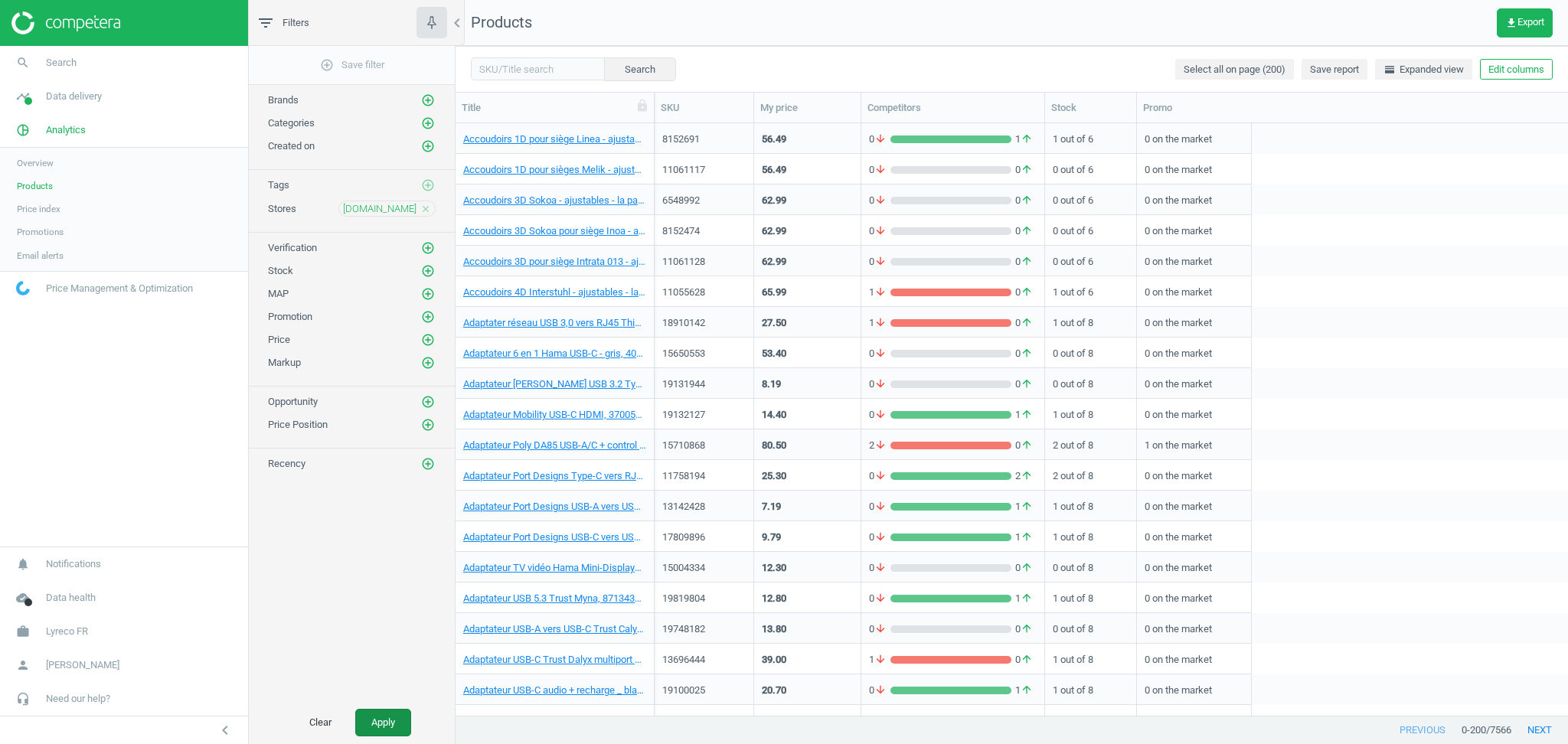
click at [393, 714] on button "Apply" at bounding box center [383, 723] width 56 height 28
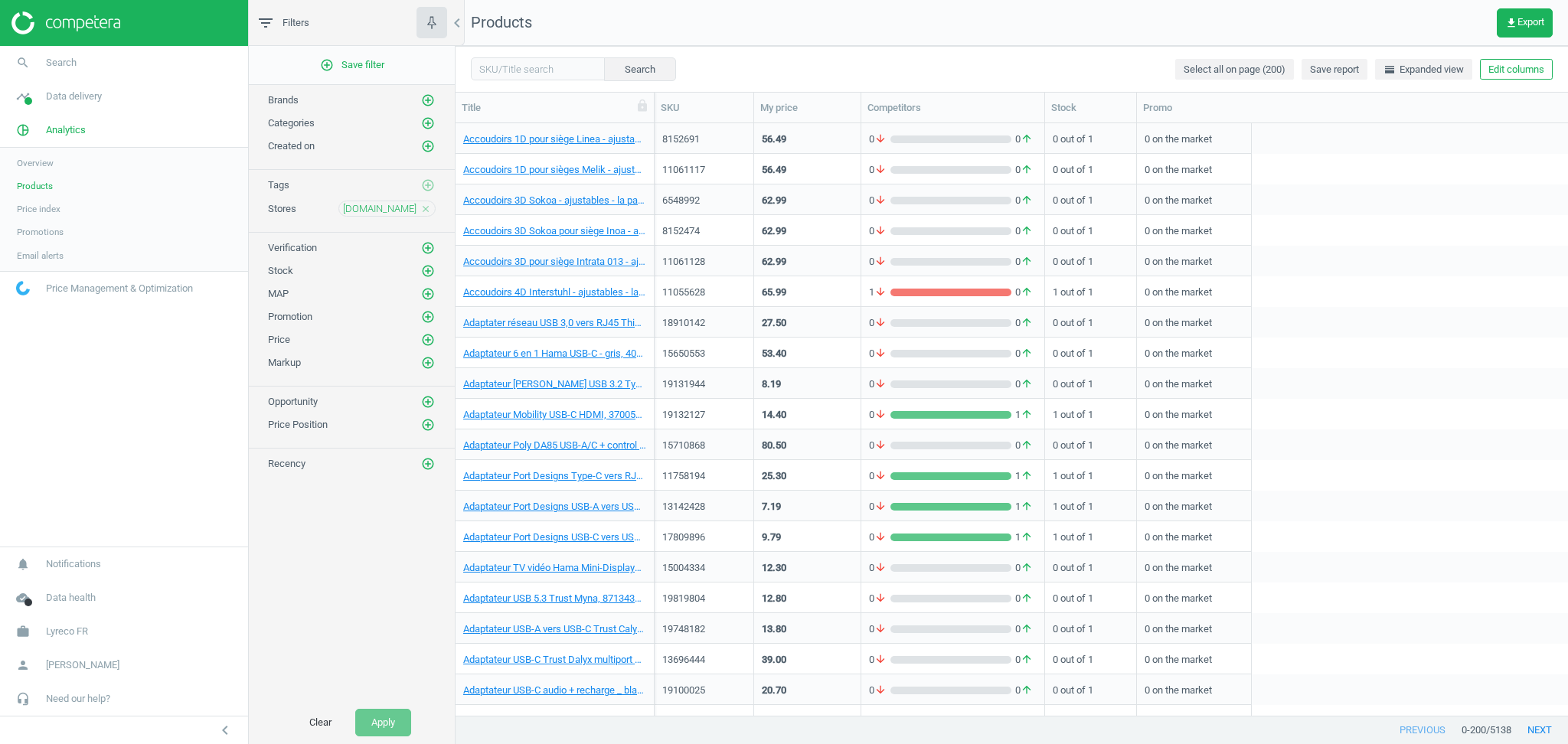
click at [322, 609] on div "add_circle_outline Save filter Brands add_circle_outline Categories add_circle_…" at bounding box center [352, 373] width 206 height 655
click at [427, 119] on icon "add_circle_outline" at bounding box center [428, 124] width 14 height 14
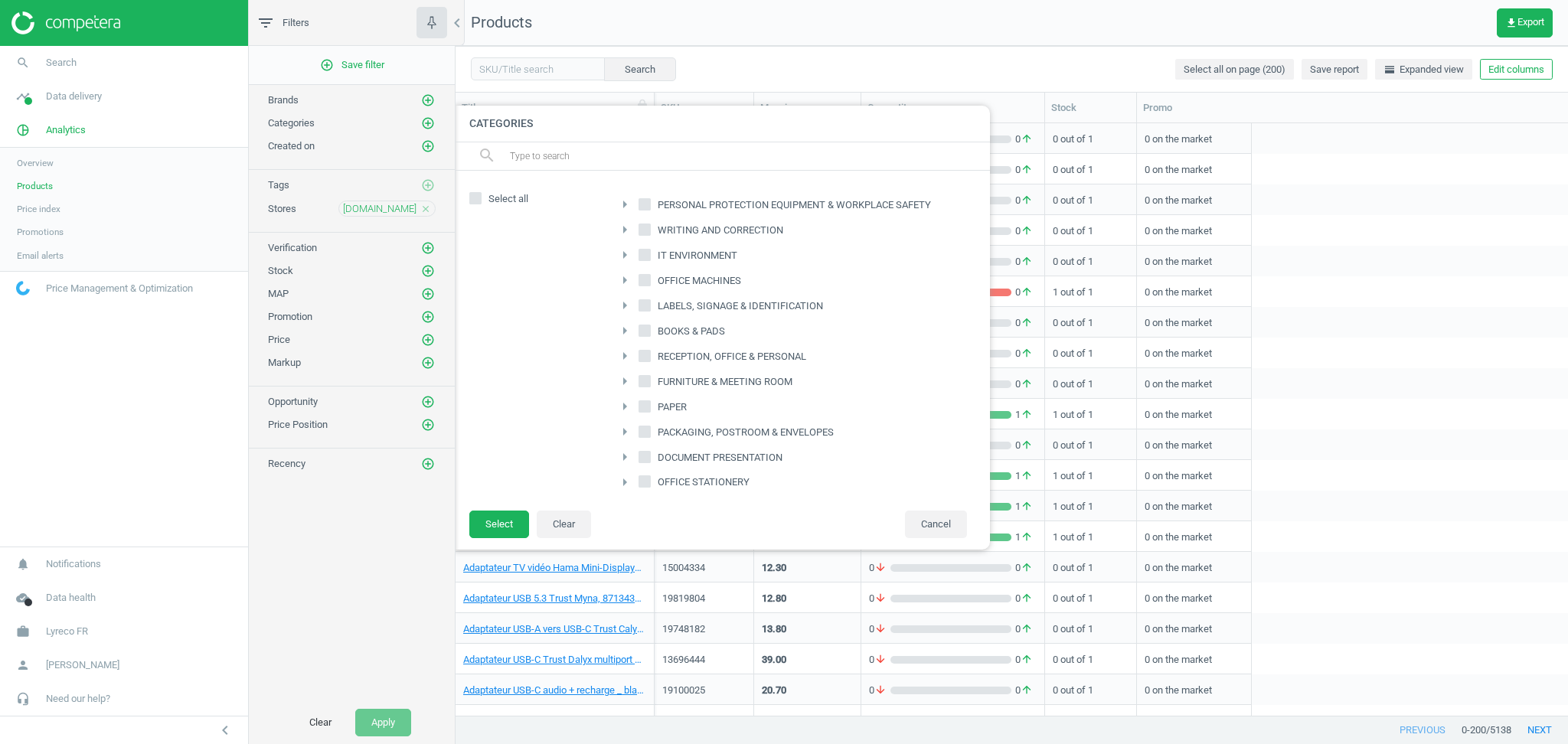
click at [627, 278] on icon "arrow_right" at bounding box center [624, 279] width 18 height 18
click at [627, 278] on icon "arrow_drop_down" at bounding box center [624, 279] width 18 height 18
click at [583, 161] on input "text" at bounding box center [743, 156] width 470 height 24
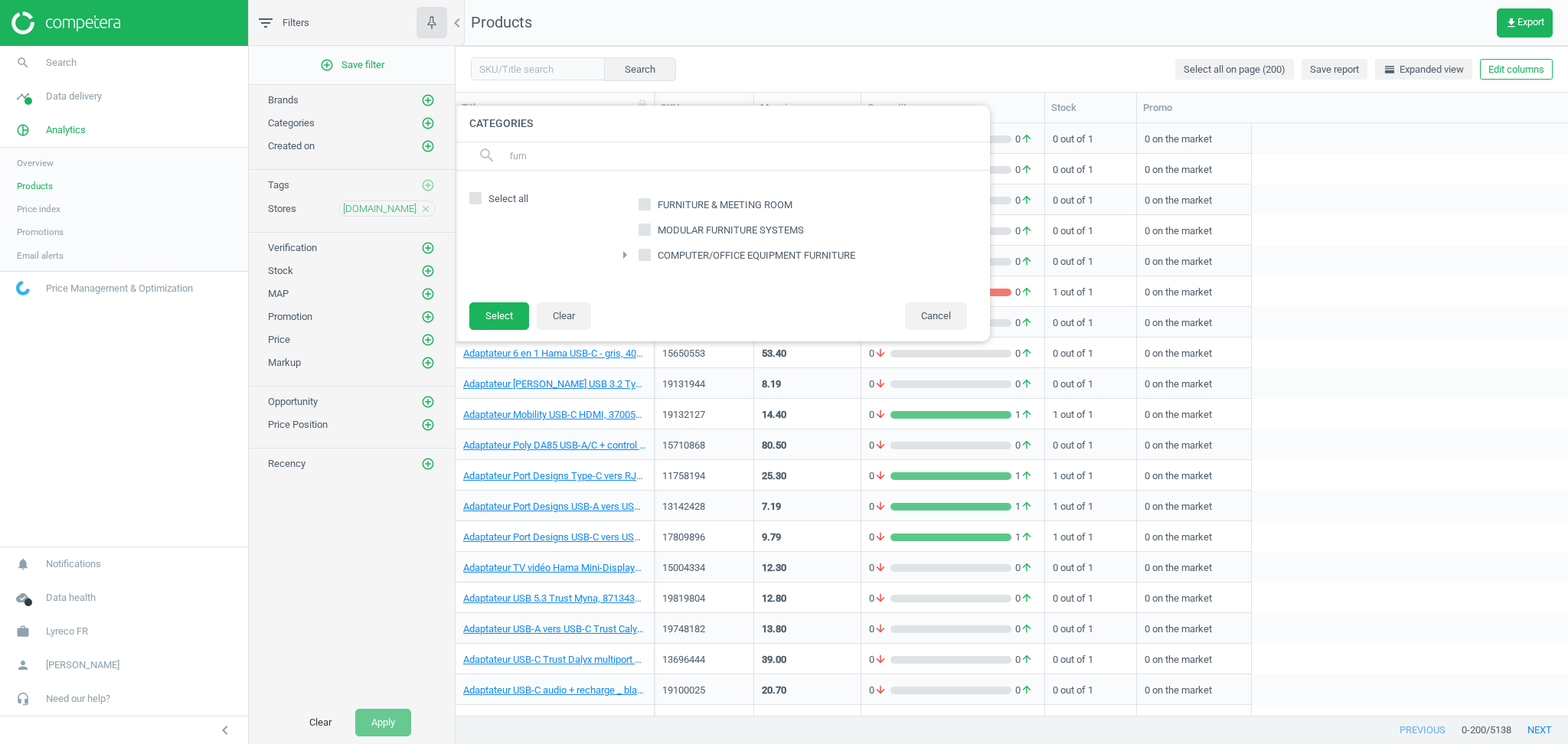
type input "furn"
click at [644, 201] on input "FURNITURE & MEETING ROOM" at bounding box center [644, 204] width 10 height 10
checkbox input "true"
click at [506, 312] on button "Select" at bounding box center [499, 317] width 60 height 28
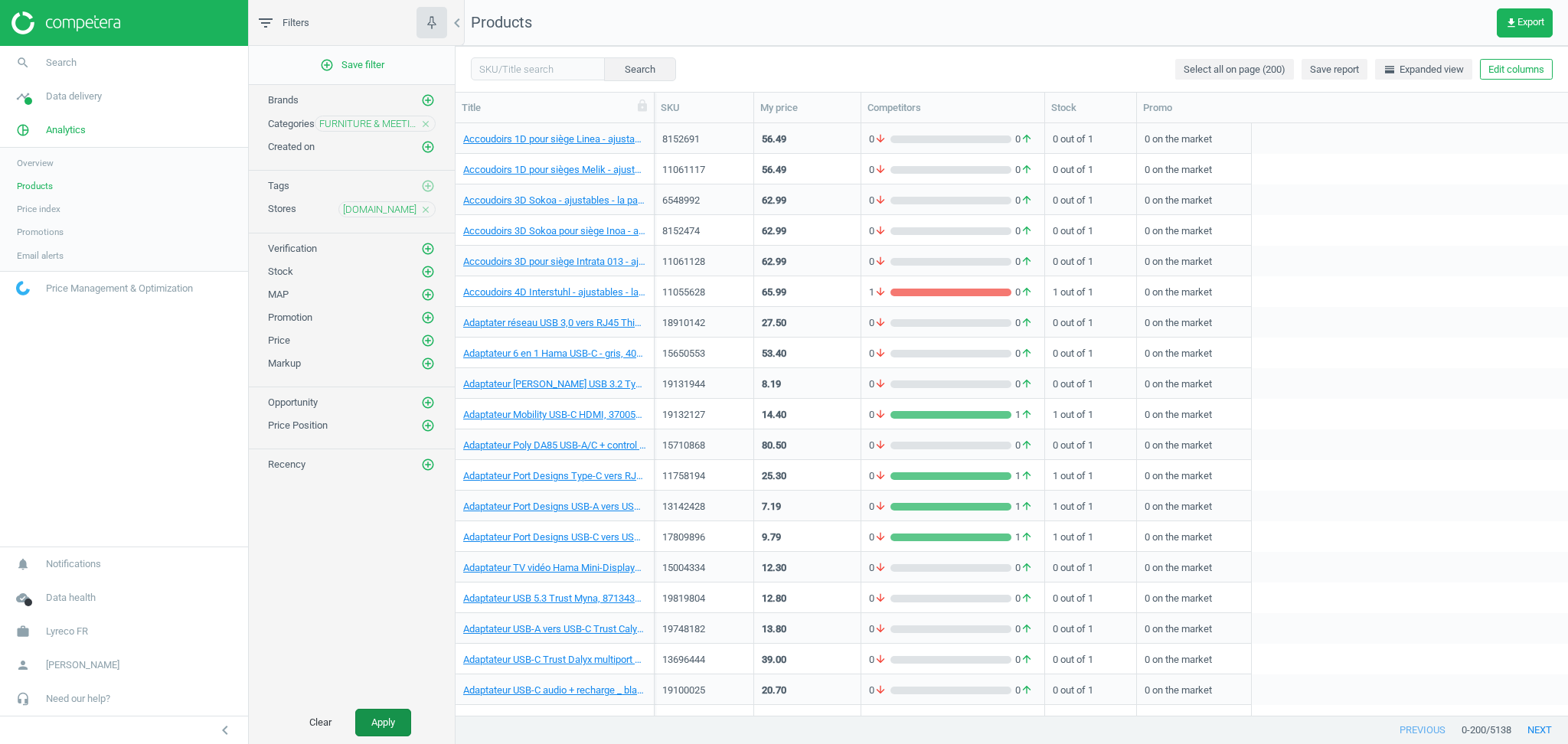
click at [387, 723] on button "Apply" at bounding box center [383, 723] width 56 height 28
